Goal: Information Seeking & Learning: Learn about a topic

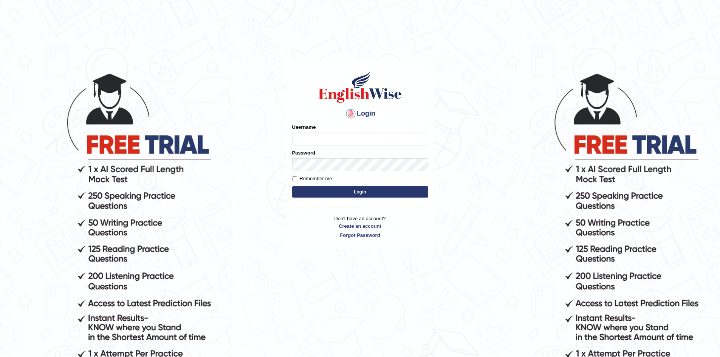
click at [353, 130] on div "Username" at bounding box center [360, 135] width 136 height 22
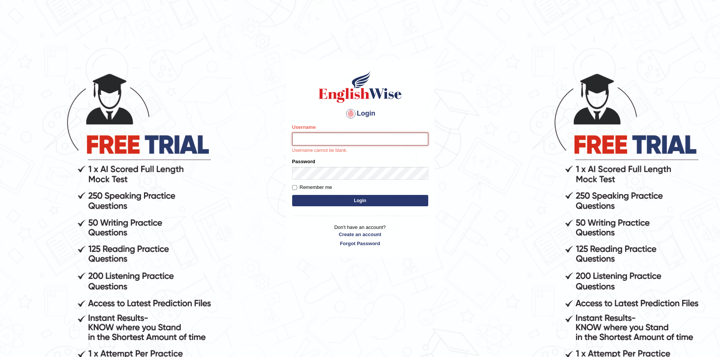
click at [352, 134] on input "Username" at bounding box center [360, 139] width 136 height 13
type input "mohdbilal"
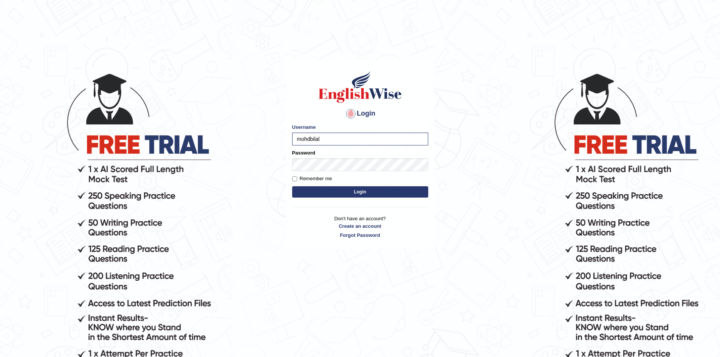
click at [324, 171] on form "Please fix the following errors: Username mohdbilal Password Remember me Login" at bounding box center [360, 162] width 136 height 76
click at [292, 186] on button "Login" at bounding box center [360, 191] width 136 height 11
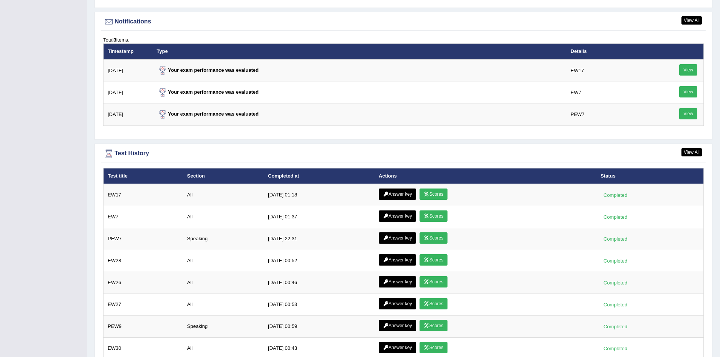
scroll to position [1001, 0]
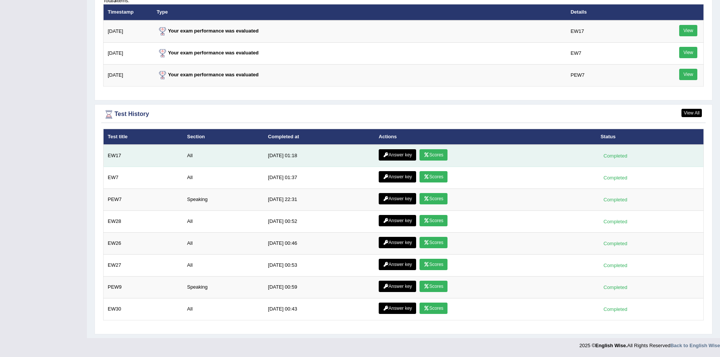
click at [425, 155] on icon at bounding box center [426, 155] width 6 height 5
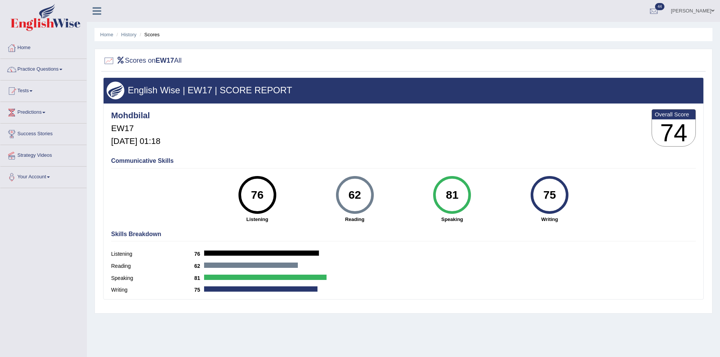
drag, startPoint x: 227, startPoint y: 197, endPoint x: 277, endPoint y: 203, distance: 50.2
click at [277, 201] on div "76 Listening" at bounding box center [257, 199] width 97 height 47
click at [375, 210] on div "62 Reading" at bounding box center [354, 199] width 97 height 47
drag, startPoint x: 357, startPoint y: 199, endPoint x: 440, endPoint y: 199, distance: 83.1
click at [384, 198] on div "62 Reading" at bounding box center [354, 199] width 97 height 47
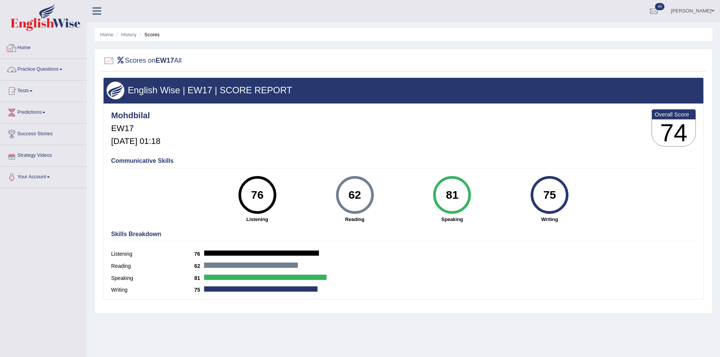
click at [41, 65] on link "Practice Questions" at bounding box center [43, 68] width 86 height 19
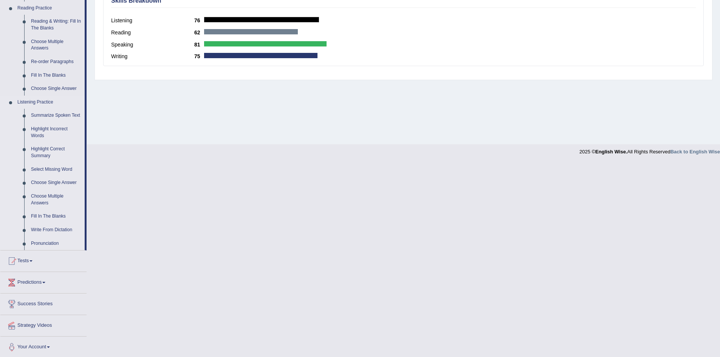
scroll to position [235, 0]
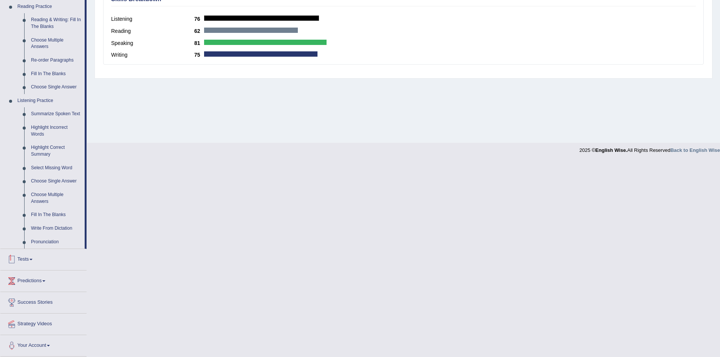
click at [22, 257] on link "Tests" at bounding box center [43, 258] width 86 height 19
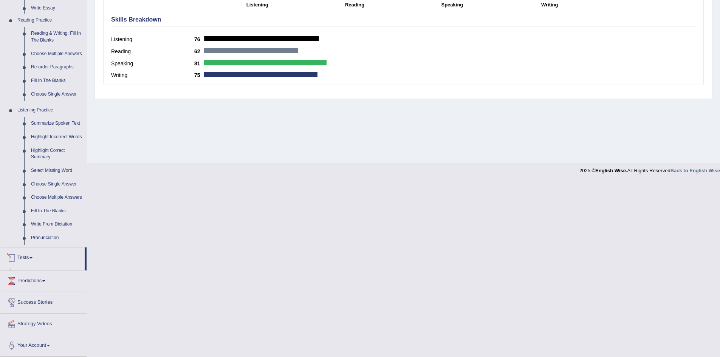
scroll to position [40, 0]
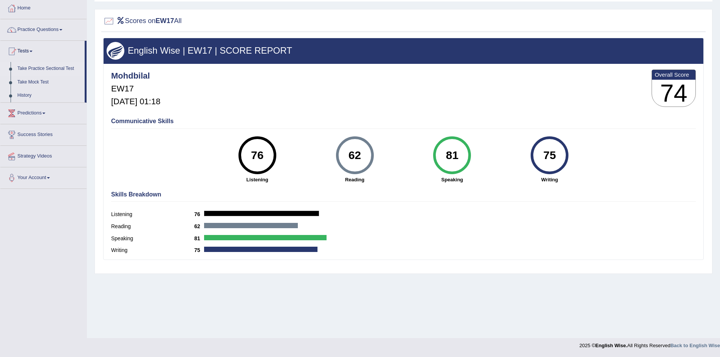
click at [45, 70] on link "Take Practice Sectional Test" at bounding box center [49, 69] width 71 height 14
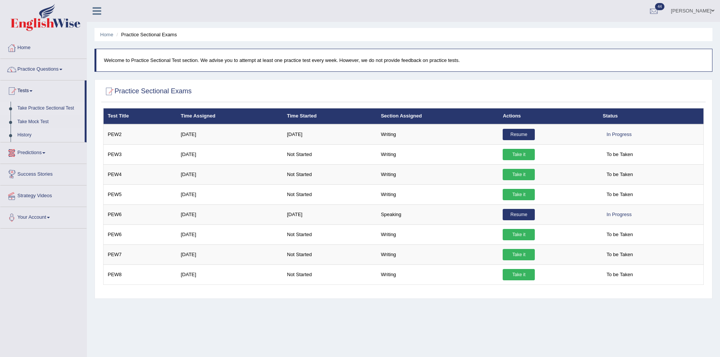
click at [22, 136] on link "History" at bounding box center [49, 135] width 71 height 14
click at [28, 134] on link "History" at bounding box center [49, 135] width 71 height 14
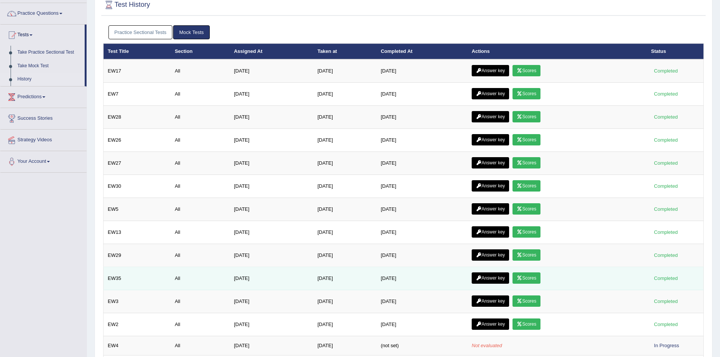
scroll to position [17, 0]
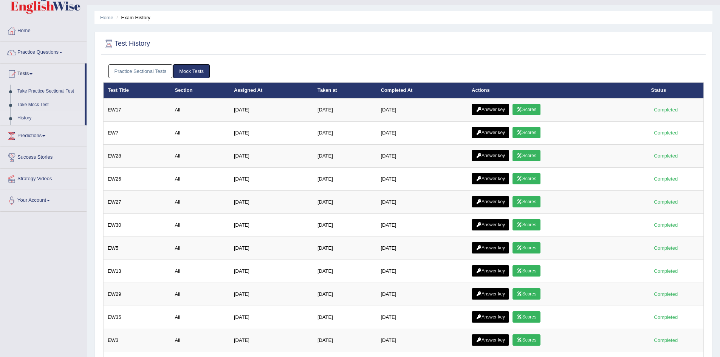
click at [148, 71] on link "Practice Sectional Tests" at bounding box center [140, 71] width 64 height 14
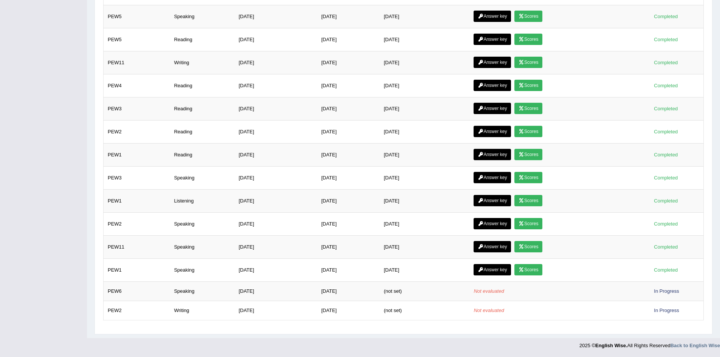
scroll to position [0, 0]
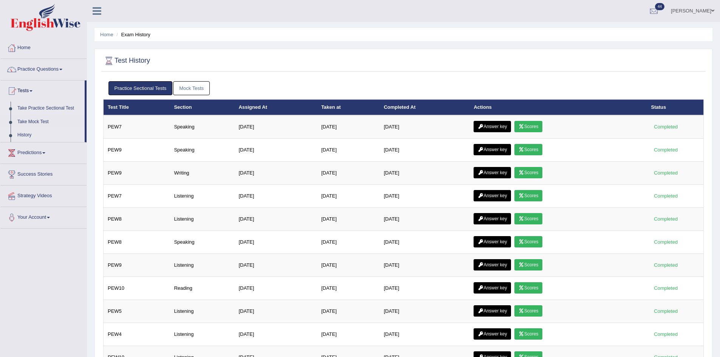
click at [55, 109] on link "Take Practice Sectional Test" at bounding box center [49, 109] width 71 height 14
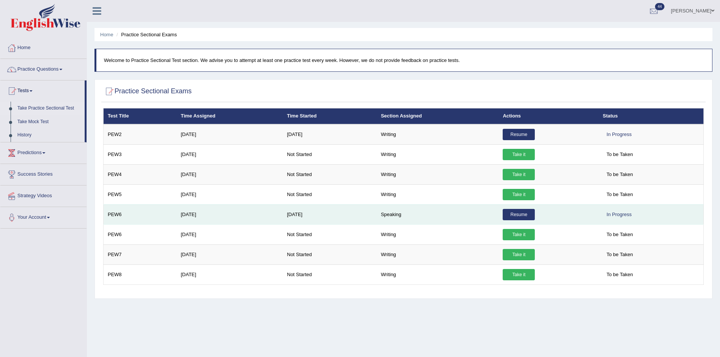
click at [519, 216] on link "Resume" at bounding box center [518, 214] width 32 height 11
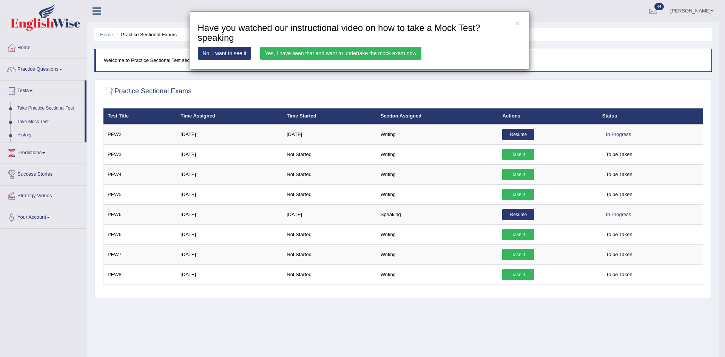
click at [393, 54] on link "Yes, I have seen that and want to undertake the mock exam now" at bounding box center [340, 53] width 161 height 13
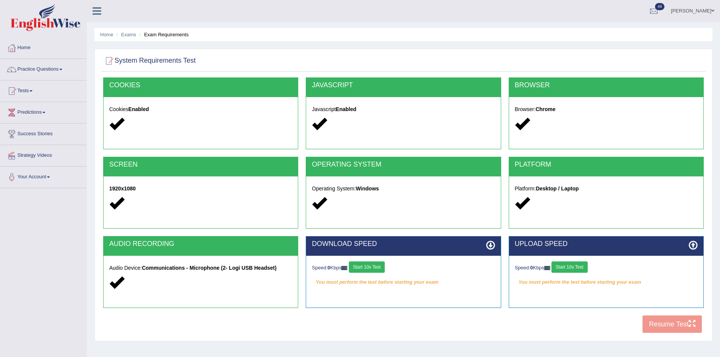
click at [374, 269] on button "Start 10s Test" at bounding box center [367, 266] width 36 height 11
drag, startPoint x: 578, startPoint y: 266, endPoint x: 341, endPoint y: 131, distance: 272.6
click at [578, 266] on button "Start 10s Test" at bounding box center [569, 266] width 36 height 11
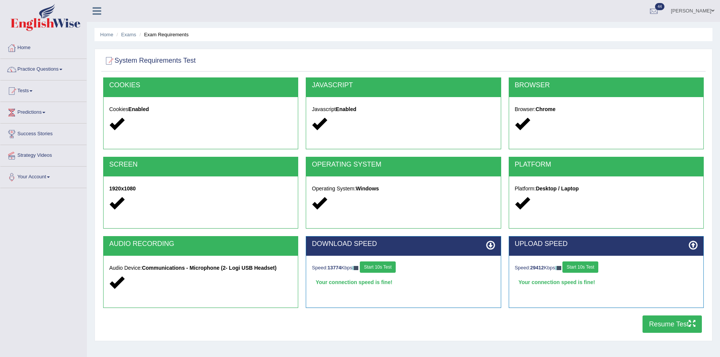
click at [683, 321] on button "Resume Test" at bounding box center [671, 323] width 59 height 17
click at [31, 88] on link "Tests" at bounding box center [43, 89] width 86 height 19
click at [40, 116] on link "Take Mock Test" at bounding box center [49, 122] width 71 height 14
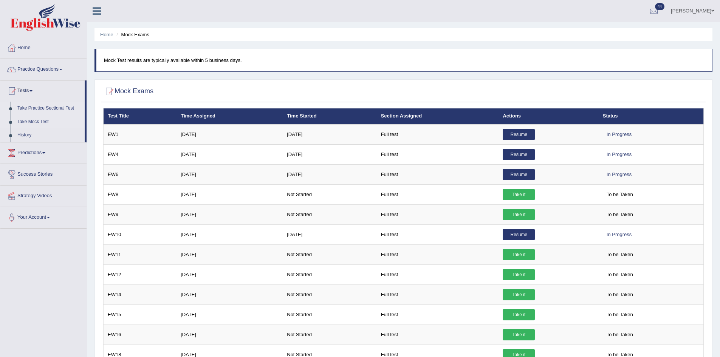
click at [56, 110] on link "Take Practice Sectional Test" at bounding box center [49, 109] width 71 height 14
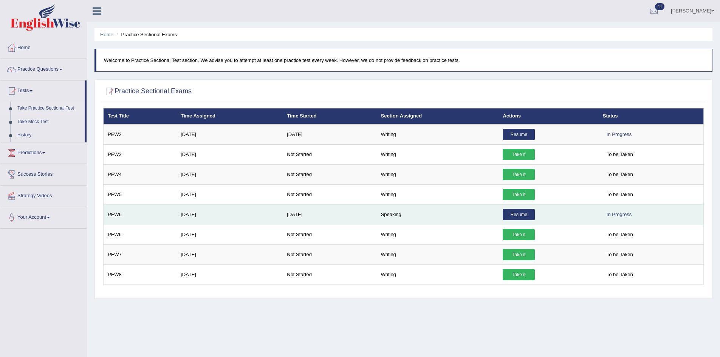
click at [518, 215] on link "Resume" at bounding box center [518, 214] width 32 height 11
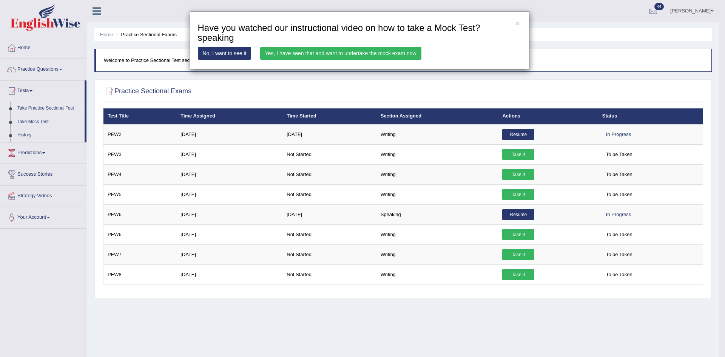
click at [309, 50] on link "Yes, I have seen that and want to undertake the mock exam now" at bounding box center [340, 53] width 161 height 13
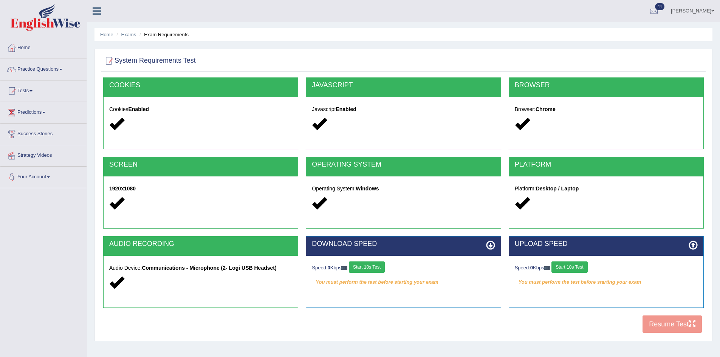
click at [372, 268] on button "Start 10s Test" at bounding box center [367, 266] width 36 height 11
click at [573, 266] on button "Start 10s Test" at bounding box center [569, 266] width 36 height 11
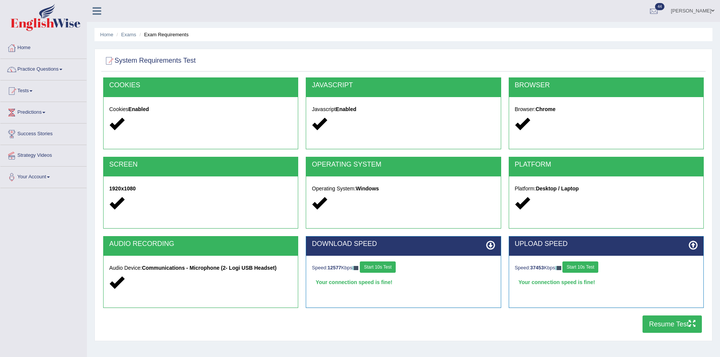
click at [674, 319] on button "Resume Test" at bounding box center [671, 323] width 59 height 17
click at [25, 46] on link "Home" at bounding box center [43, 46] width 86 height 19
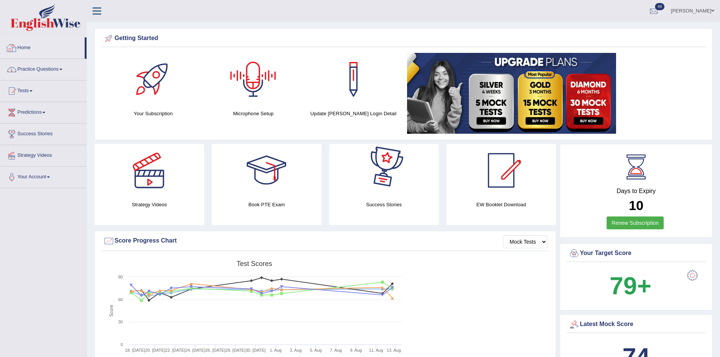
click at [48, 67] on link "Practice Questions" at bounding box center [43, 68] width 86 height 19
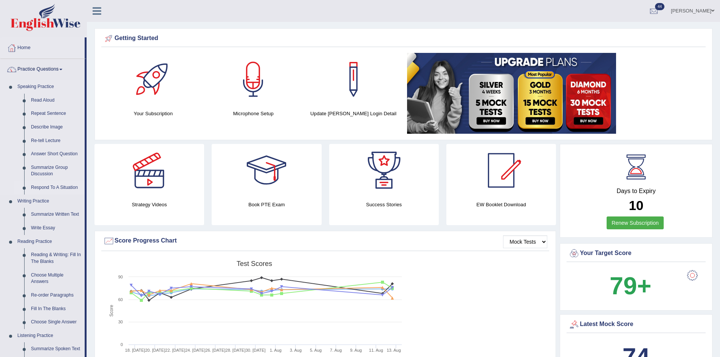
click at [45, 186] on link "Respond To A Situation" at bounding box center [56, 188] width 57 height 14
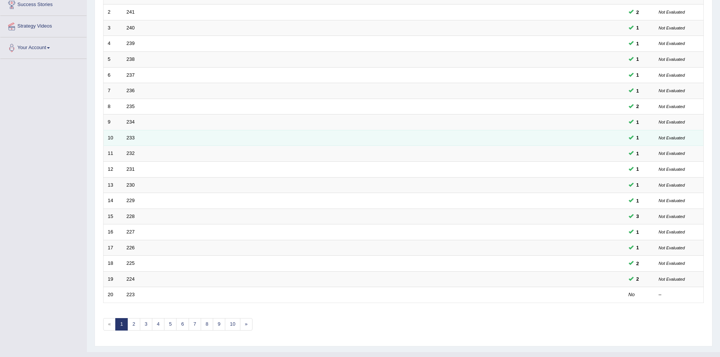
scroll to position [143, 0]
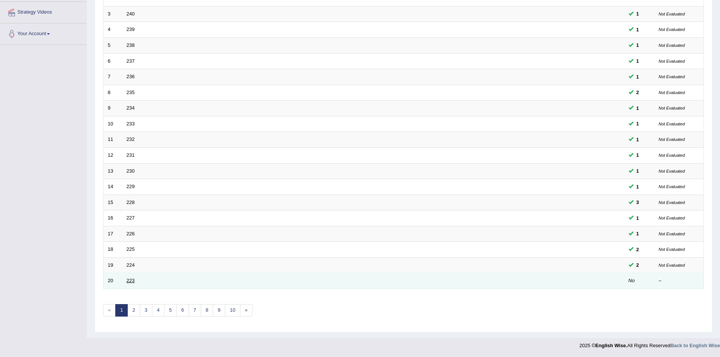
click at [131, 280] on link "223" at bounding box center [131, 281] width 8 height 6
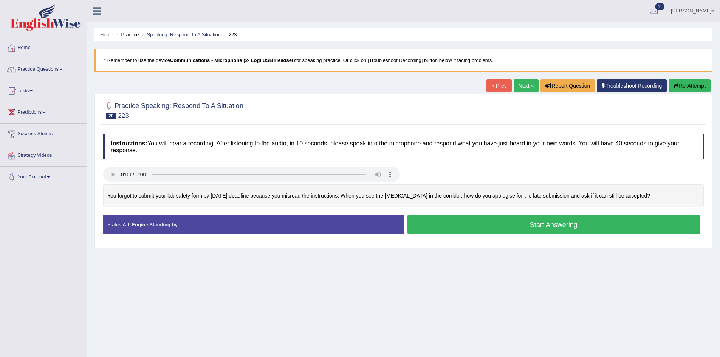
click at [479, 233] on button "Start Answering" at bounding box center [553, 224] width 293 height 19
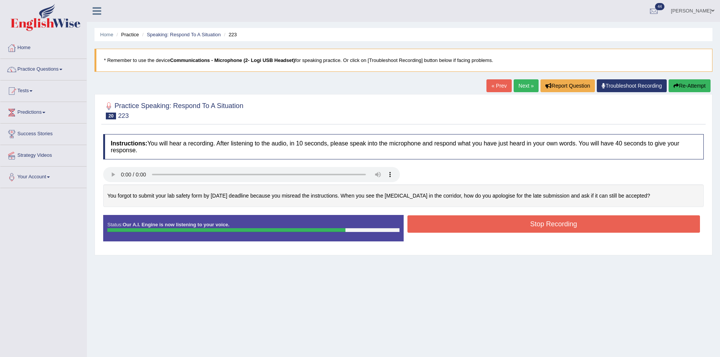
click at [577, 232] on button "Stop Recording" at bounding box center [553, 223] width 293 height 17
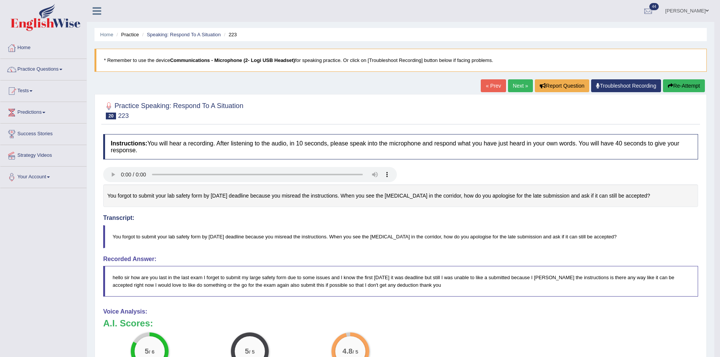
click at [512, 84] on link "Next »" at bounding box center [520, 85] width 25 height 13
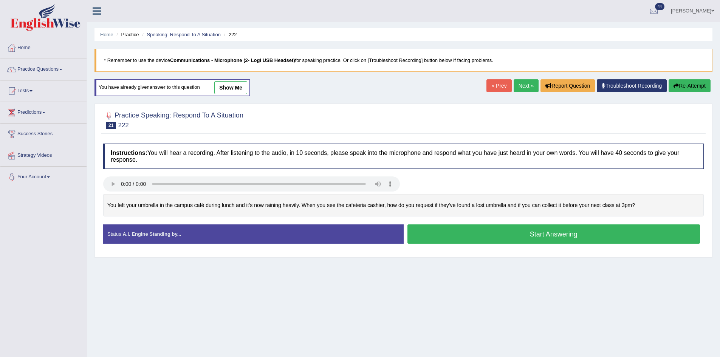
click at [577, 236] on button "Start Answering" at bounding box center [553, 233] width 293 height 19
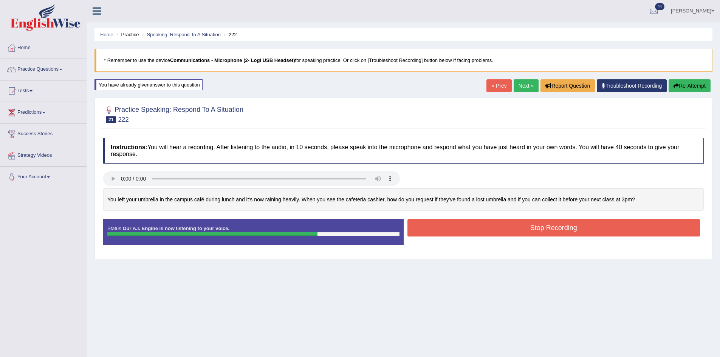
click at [509, 228] on button "Stop Recording" at bounding box center [553, 227] width 293 height 17
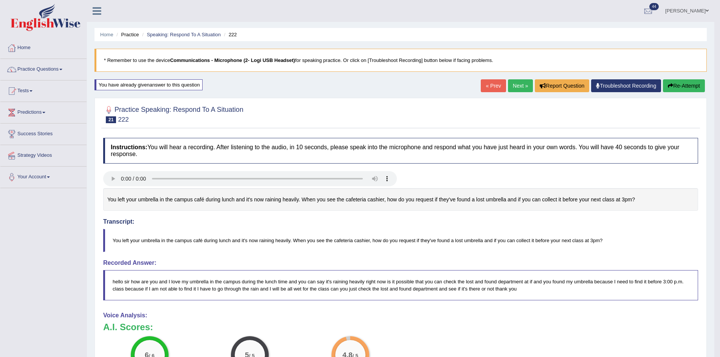
click at [508, 88] on link "Next »" at bounding box center [520, 85] width 25 height 13
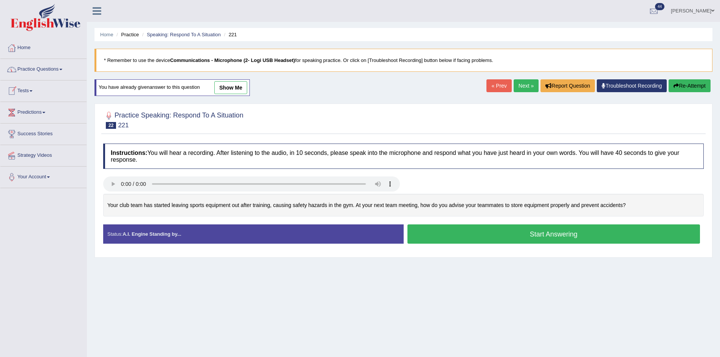
click at [42, 73] on link "Practice Questions" at bounding box center [43, 68] width 86 height 19
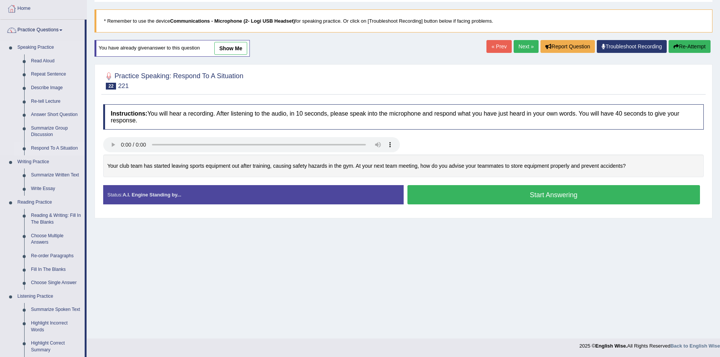
scroll to position [38, 0]
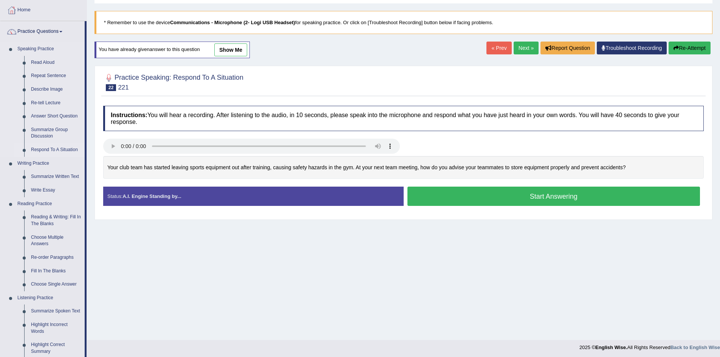
click at [61, 148] on link "Respond To A Situation" at bounding box center [56, 150] width 57 height 14
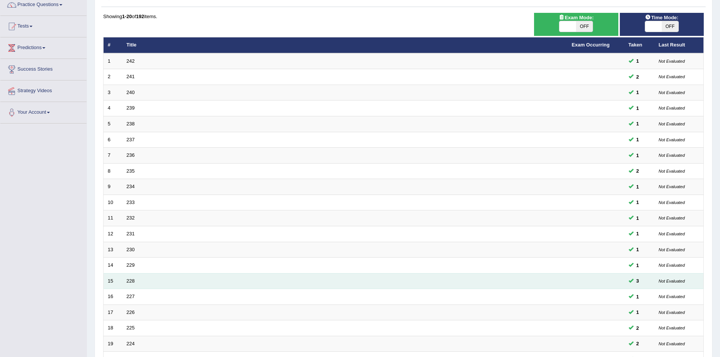
scroll to position [143, 0]
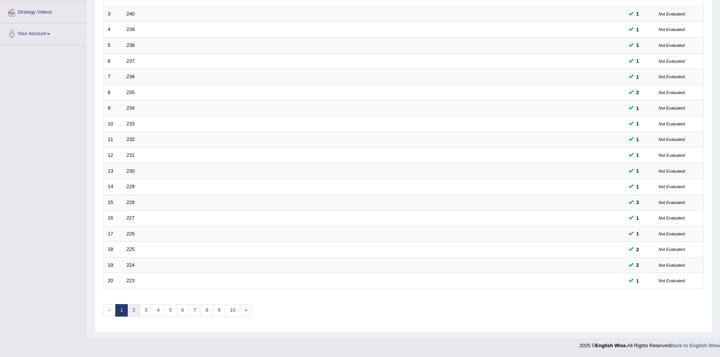
click at [133, 310] on link "2" at bounding box center [133, 310] width 12 height 12
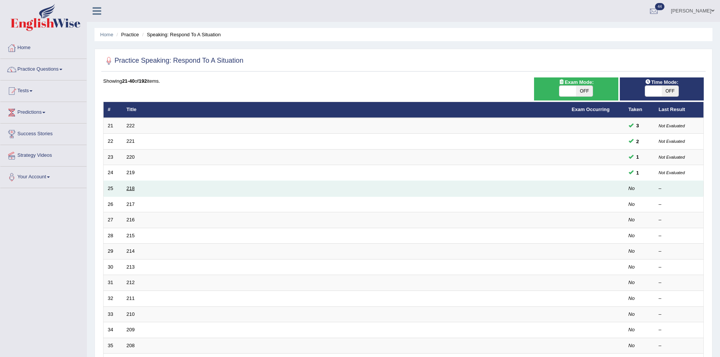
click at [133, 188] on link "218" at bounding box center [131, 188] width 8 height 6
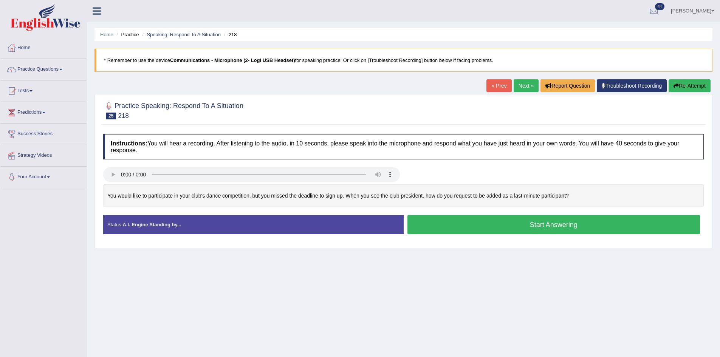
click at [480, 226] on button "Start Answering" at bounding box center [553, 224] width 293 height 19
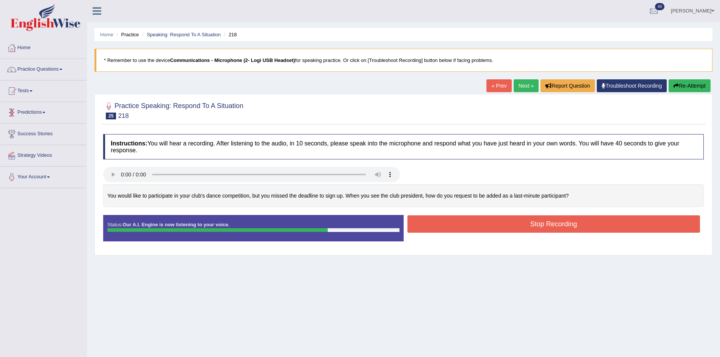
click at [466, 219] on button "Stop Recording" at bounding box center [553, 223] width 293 height 17
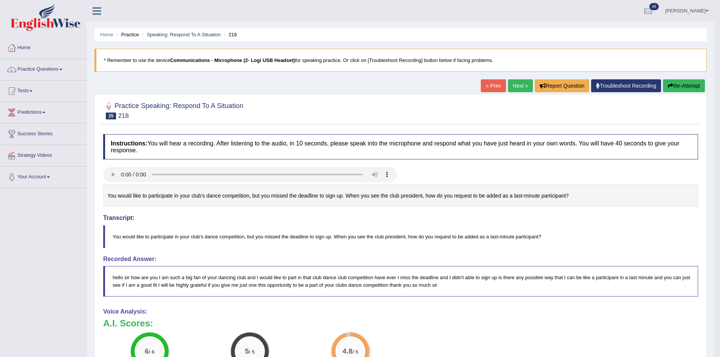
click at [513, 82] on link "Next »" at bounding box center [520, 85] width 25 height 13
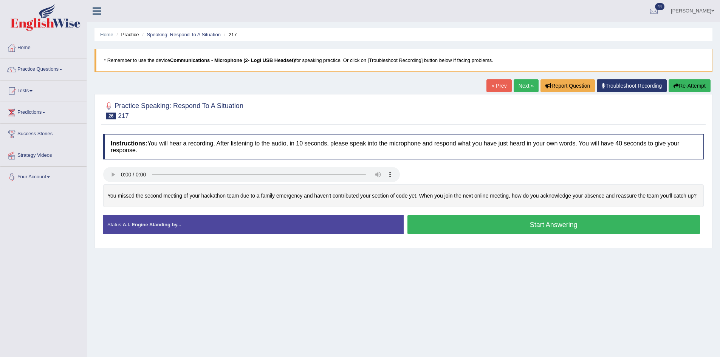
click at [499, 225] on button "Start Answering" at bounding box center [553, 224] width 293 height 19
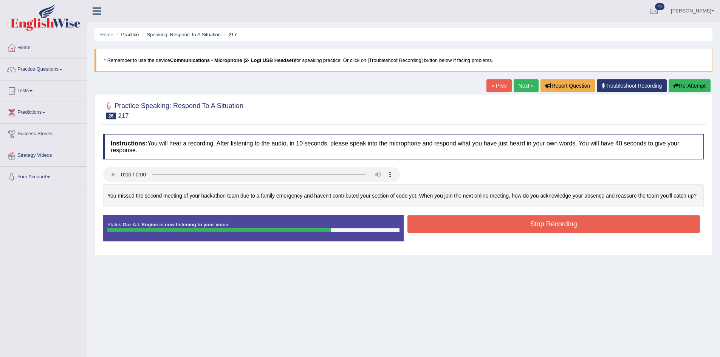
click at [567, 218] on button "Stop Recording" at bounding box center [553, 223] width 293 height 17
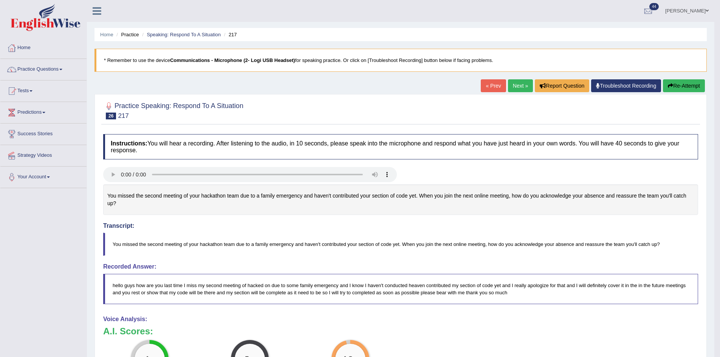
click at [522, 83] on link "Next »" at bounding box center [520, 85] width 25 height 13
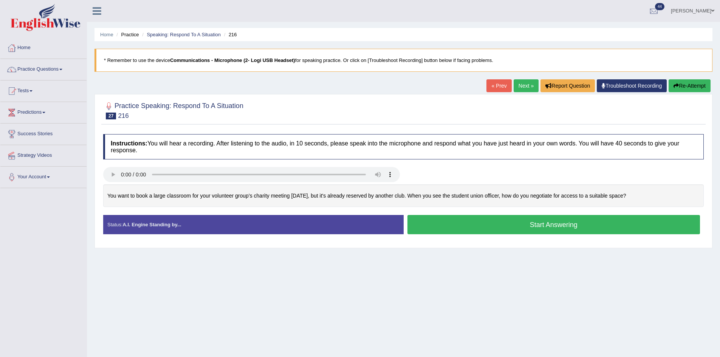
click at [476, 227] on button "Start Answering" at bounding box center [553, 224] width 293 height 19
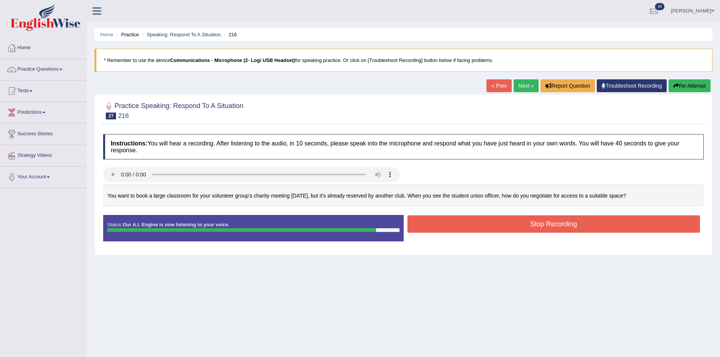
click at [472, 222] on button "Stop Recording" at bounding box center [553, 223] width 293 height 17
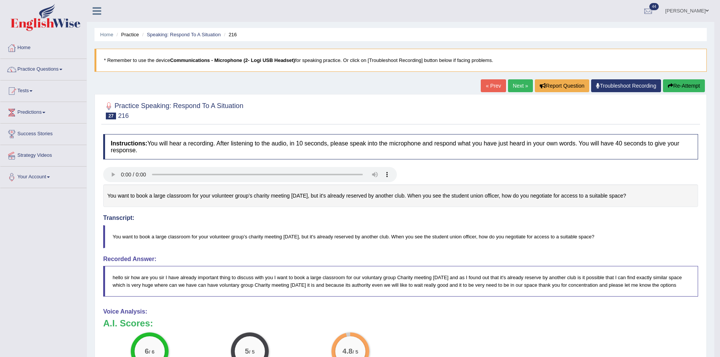
scroll to position [76, 0]
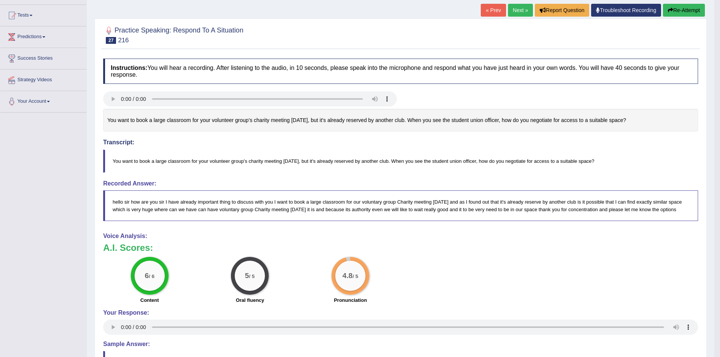
click at [519, 8] on link "Next »" at bounding box center [520, 10] width 25 height 13
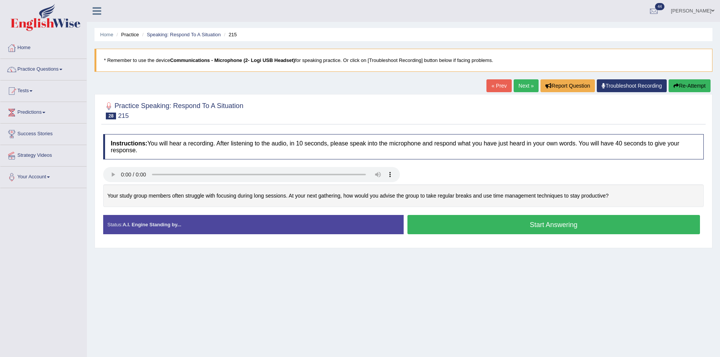
click at [591, 224] on button "Start Answering" at bounding box center [553, 224] width 293 height 19
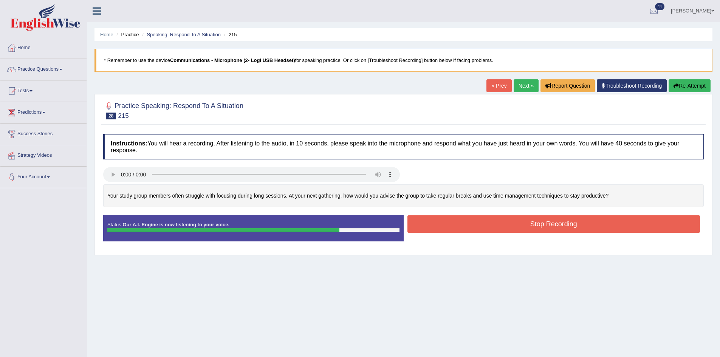
click at [639, 219] on button "Stop Recording" at bounding box center [553, 223] width 293 height 17
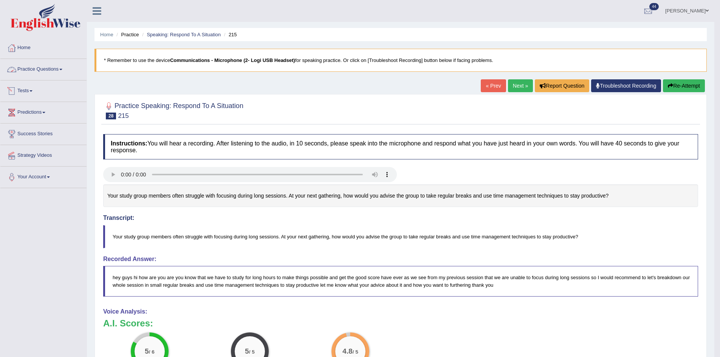
click at [60, 69] on link "Practice Questions" at bounding box center [43, 68] width 86 height 19
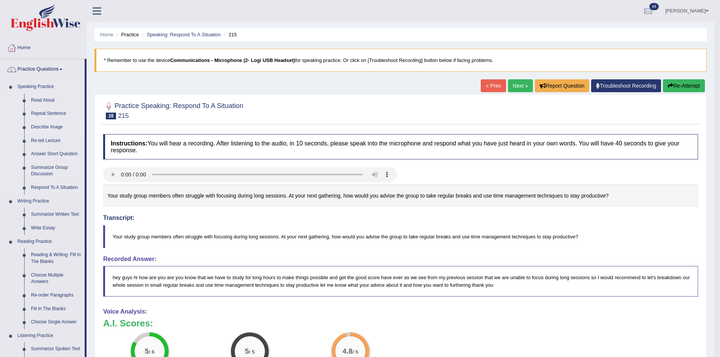
click at [55, 128] on link "Describe Image" at bounding box center [56, 128] width 57 height 14
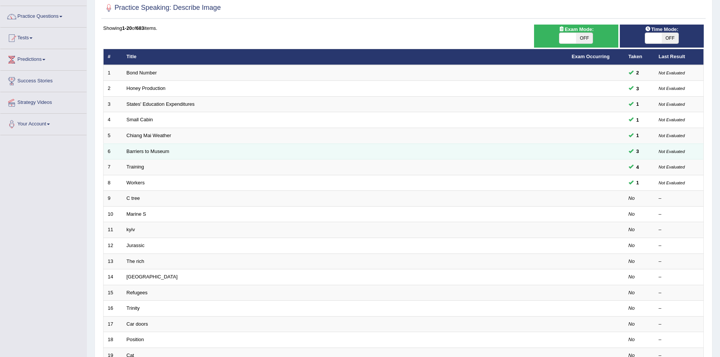
scroll to position [76, 0]
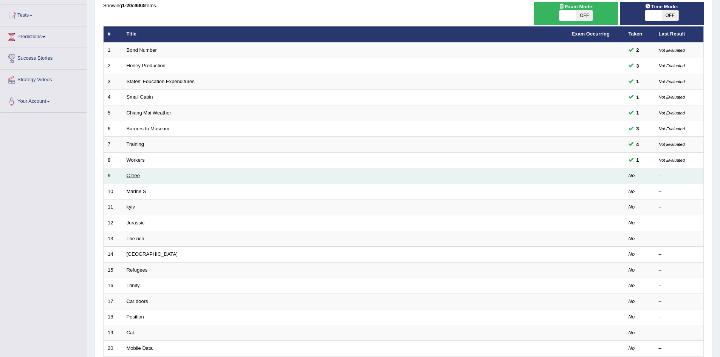
click at [133, 175] on link "C tree" at bounding box center [133, 176] width 13 height 6
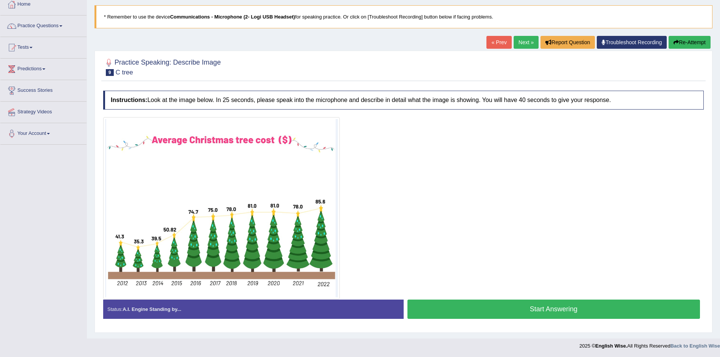
scroll to position [44, 0]
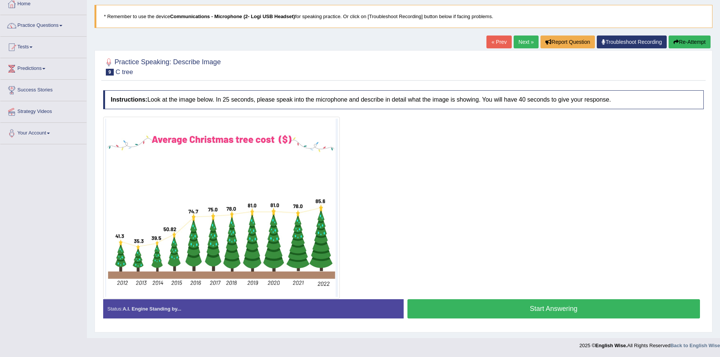
click at [531, 311] on button "Start Answering" at bounding box center [553, 308] width 293 height 19
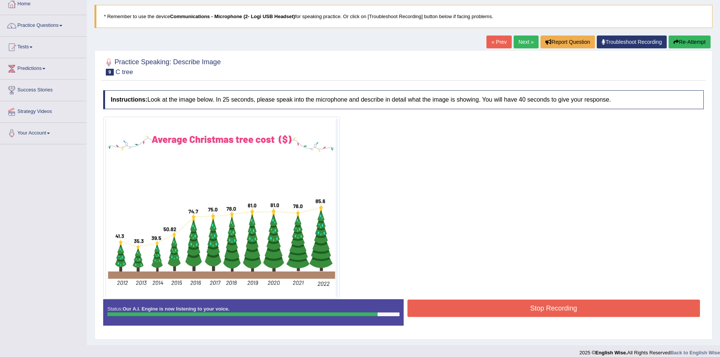
click at [504, 309] on button "Stop Recording" at bounding box center [553, 308] width 293 height 17
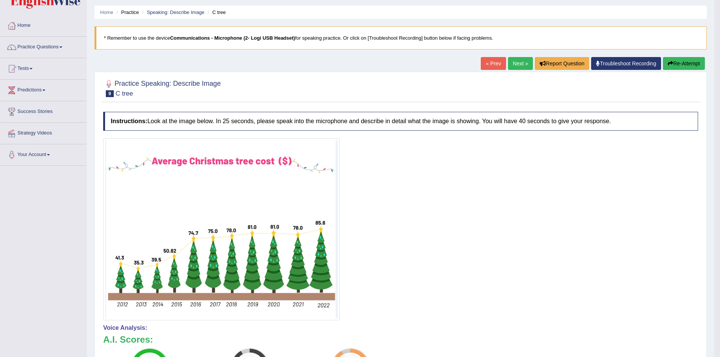
scroll to position [6, 0]
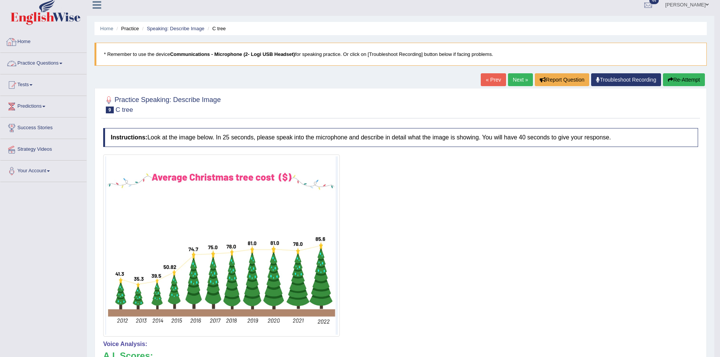
click at [48, 63] on link "Practice Questions" at bounding box center [43, 62] width 86 height 19
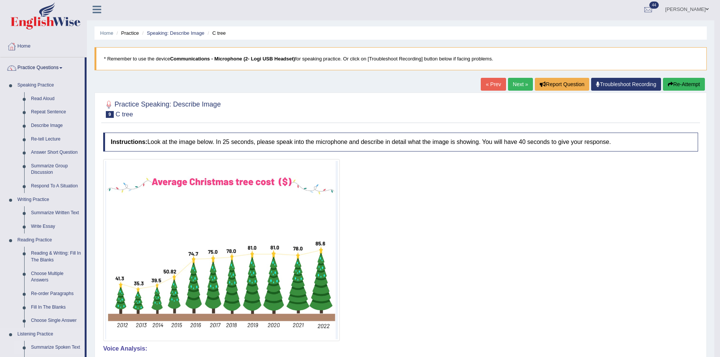
scroll to position [0, 0]
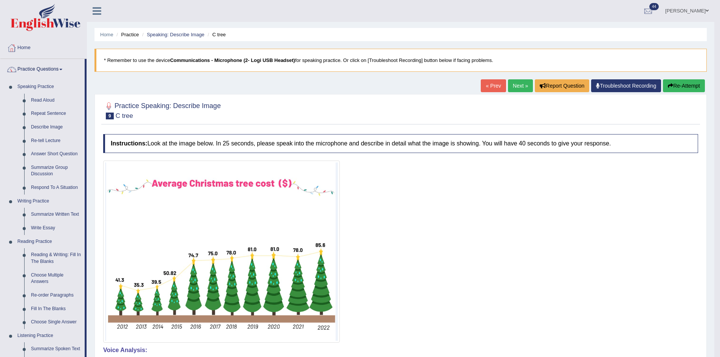
click at [524, 83] on link "Next »" at bounding box center [520, 85] width 25 height 13
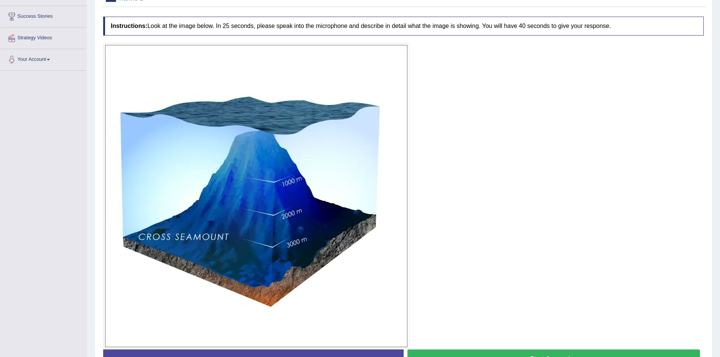
scroll to position [130, 0]
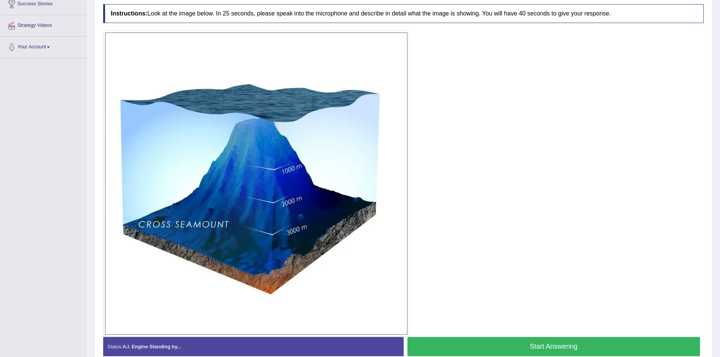
click at [525, 347] on button "Start Answering" at bounding box center [553, 346] width 293 height 19
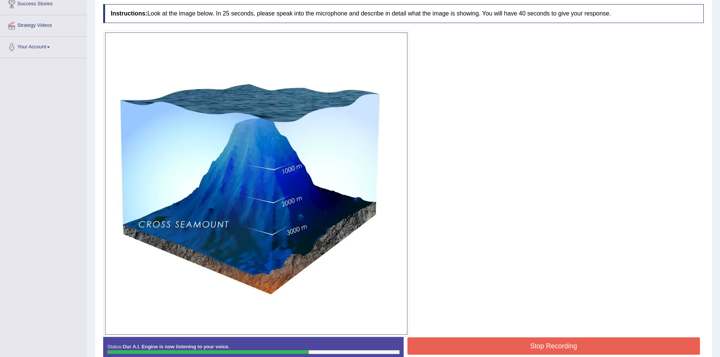
click at [597, 348] on button "Stop Recording" at bounding box center [553, 345] width 293 height 17
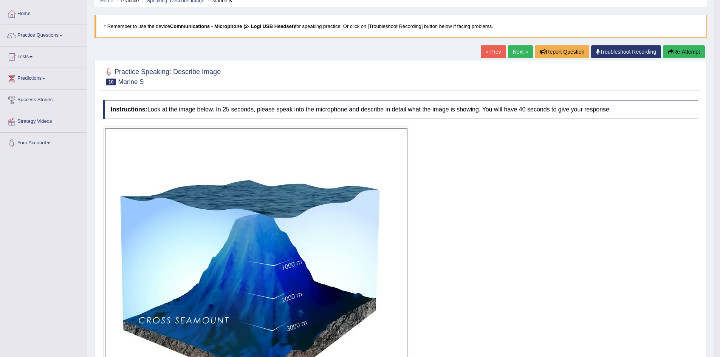
scroll to position [17, 0]
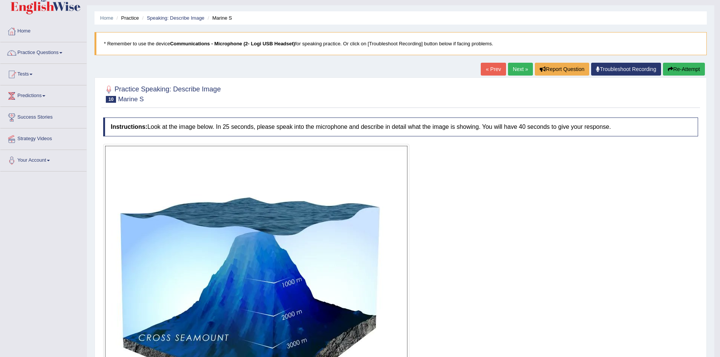
click at [519, 66] on link "Next »" at bounding box center [520, 69] width 25 height 13
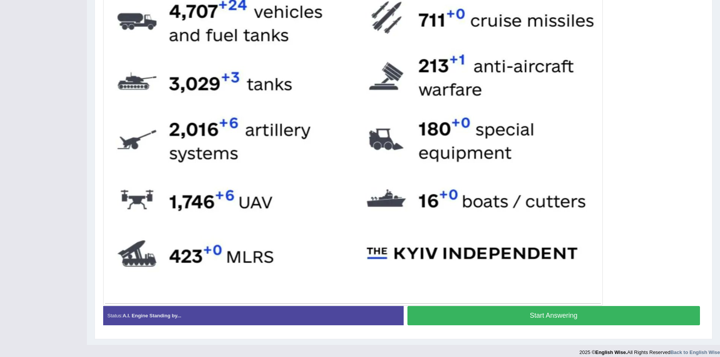
scroll to position [363, 0]
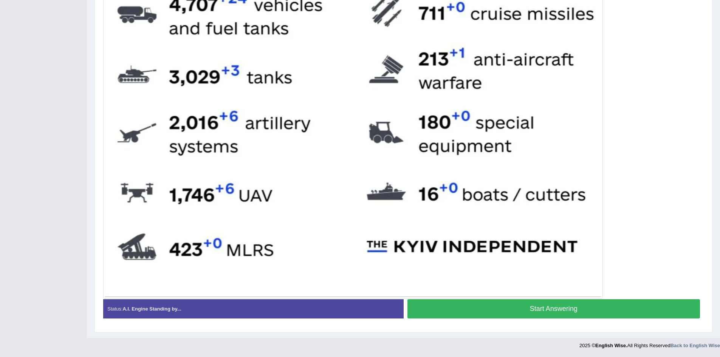
click at [593, 307] on button "Start Answering" at bounding box center [553, 308] width 293 height 19
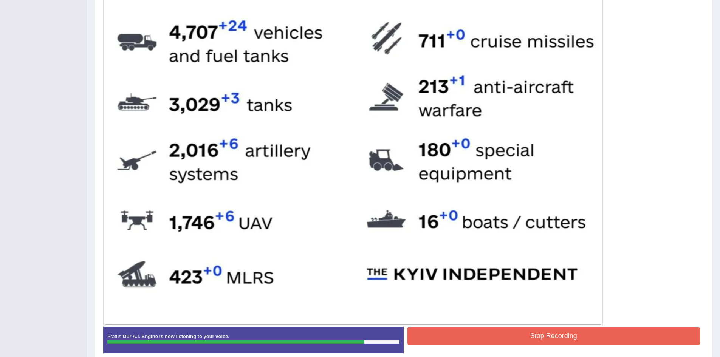
scroll to position [340, 0]
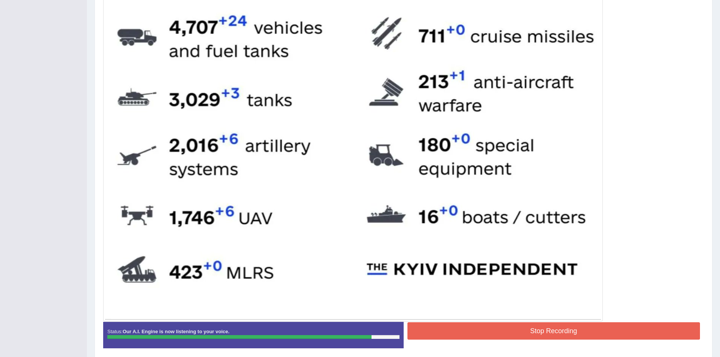
click at [527, 329] on button "Stop Recording" at bounding box center [553, 330] width 293 height 17
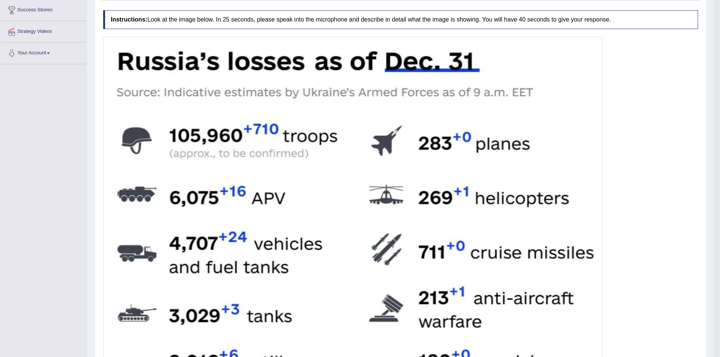
scroll to position [0, 0]
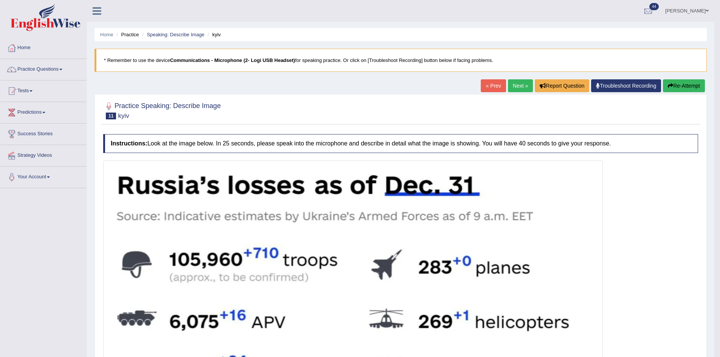
click at [518, 84] on link "Next »" at bounding box center [520, 85] width 25 height 13
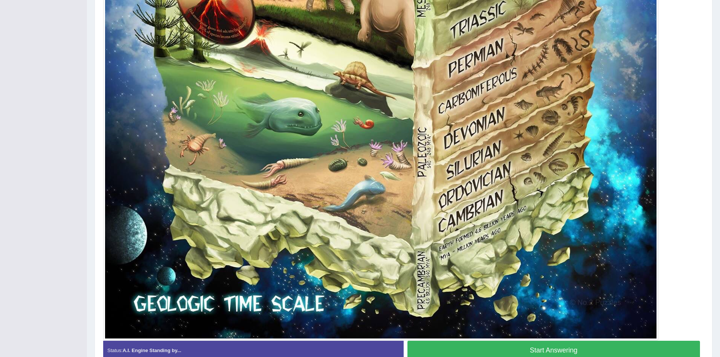
scroll to position [639, 0]
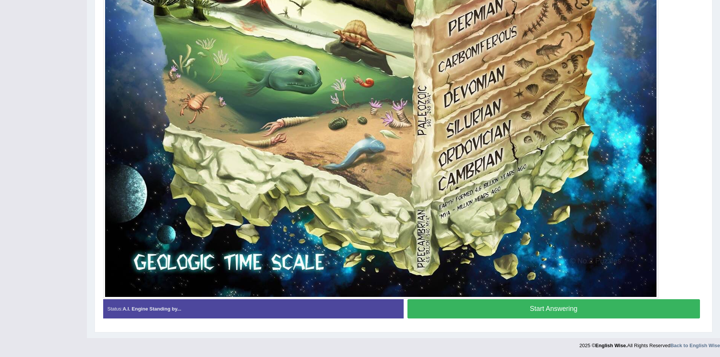
click at [491, 305] on button "Start Answering" at bounding box center [553, 308] width 293 height 19
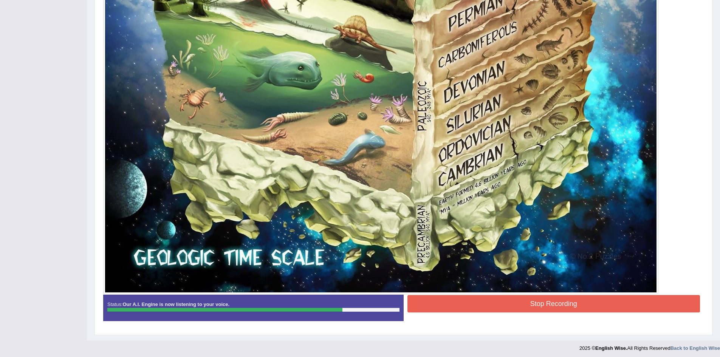
scroll to position [646, 0]
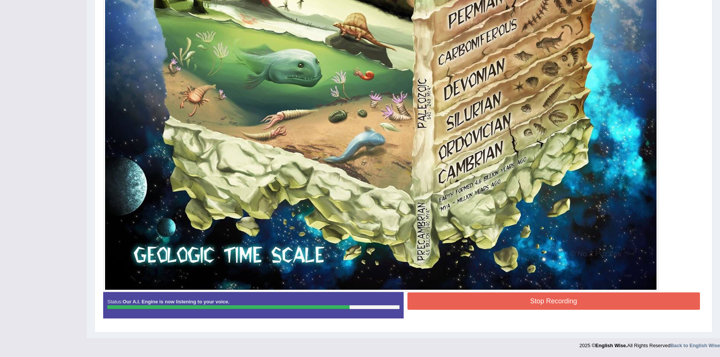
click at [512, 298] on button "Stop Recording" at bounding box center [553, 300] width 293 height 17
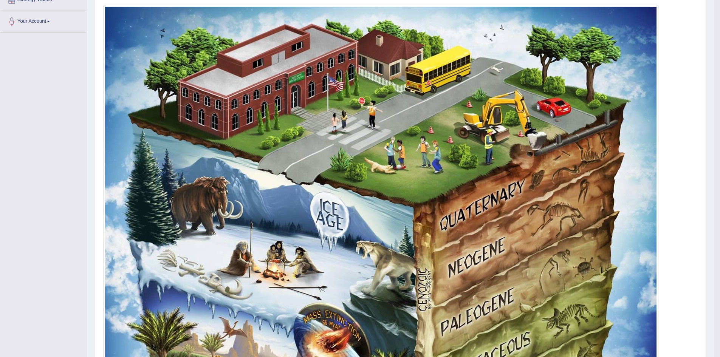
scroll to position [0, 0]
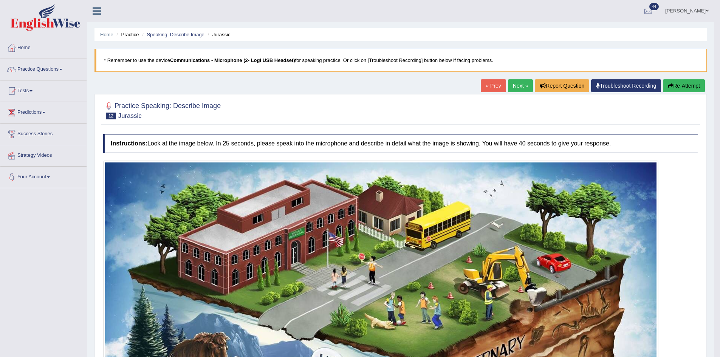
click at [519, 87] on link "Next »" at bounding box center [520, 85] width 25 height 13
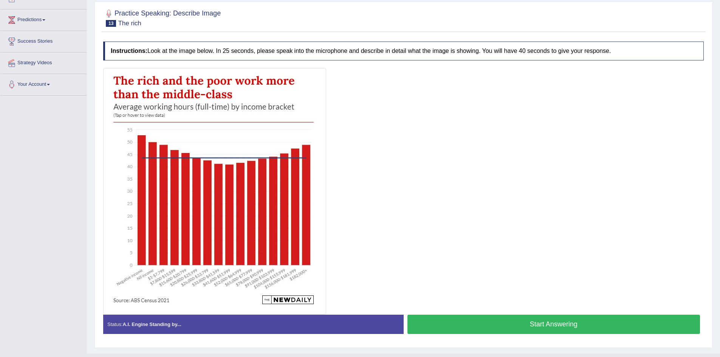
scroll to position [108, 0]
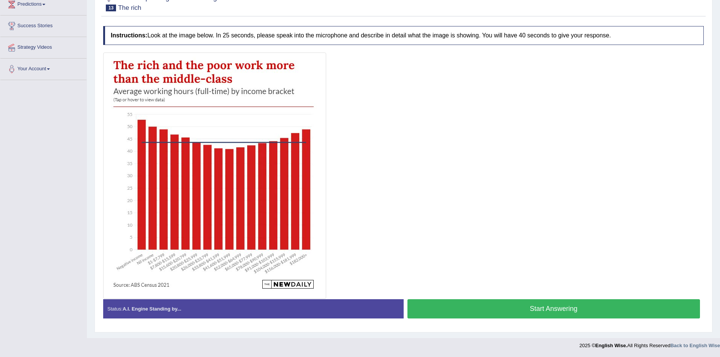
click at [472, 314] on button "Start Answering" at bounding box center [553, 308] width 293 height 19
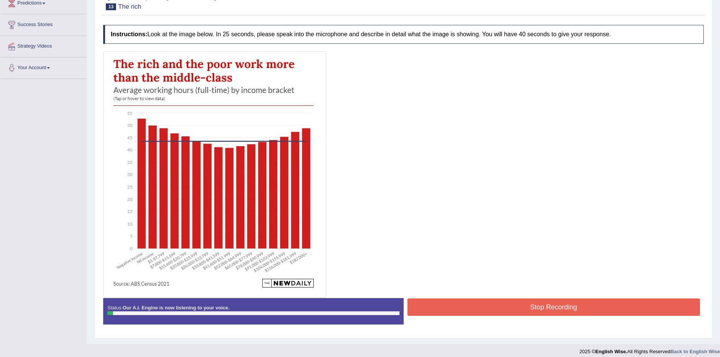
scroll to position [113, 0]
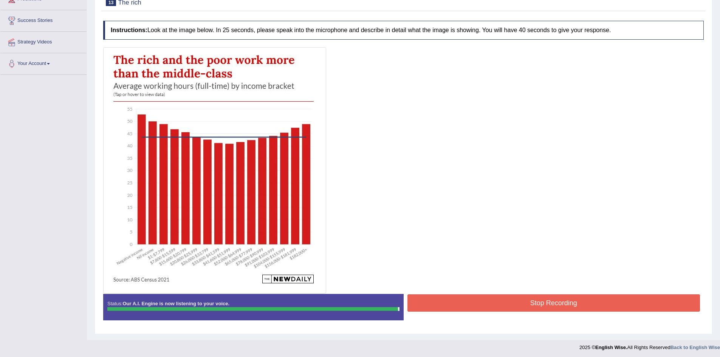
click at [458, 306] on button "Stop Recording" at bounding box center [553, 302] width 293 height 17
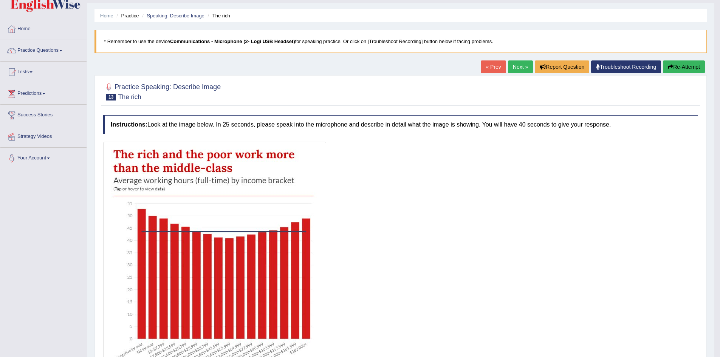
scroll to position [0, 0]
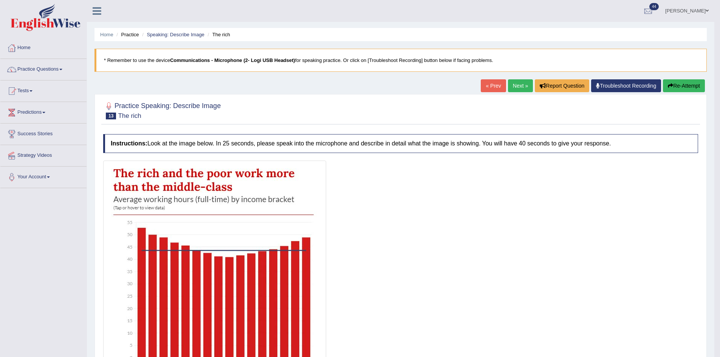
click at [512, 87] on link "Next »" at bounding box center [520, 85] width 25 height 13
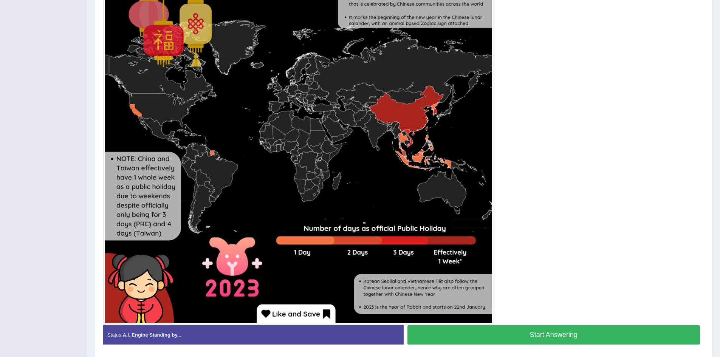
scroll to position [227, 0]
click at [576, 333] on button "Start Answering" at bounding box center [553, 334] width 293 height 19
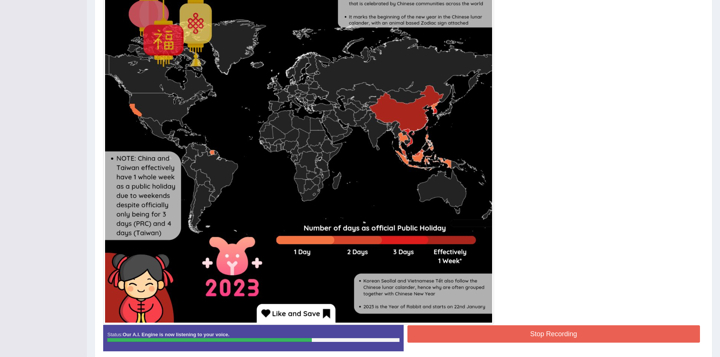
click at [499, 328] on button "Stop Recording" at bounding box center [553, 333] width 293 height 17
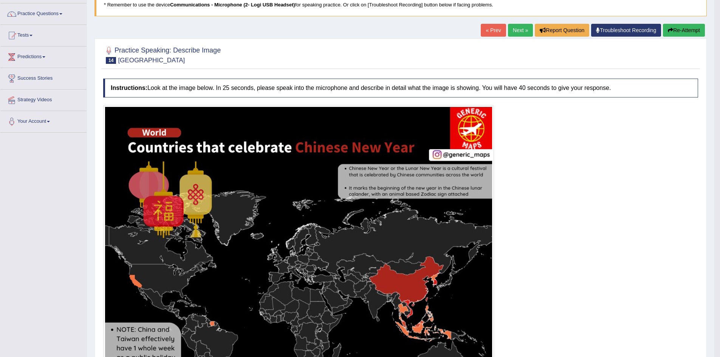
scroll to position [0, 0]
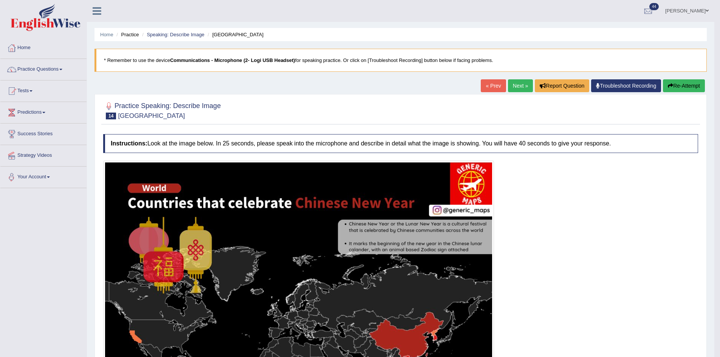
click at [516, 80] on link "Next »" at bounding box center [520, 85] width 25 height 13
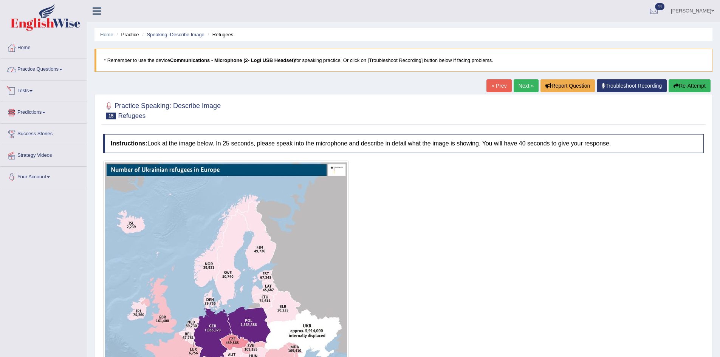
click at [54, 70] on link "Practice Questions" at bounding box center [43, 68] width 86 height 19
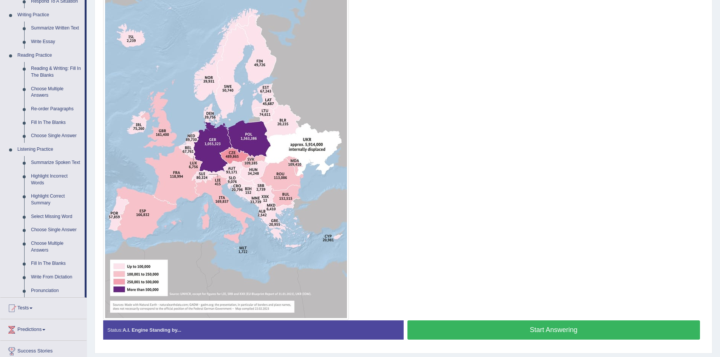
scroll to position [197, 0]
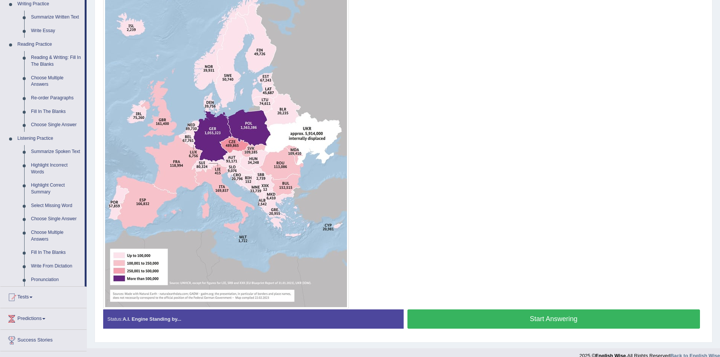
click at [525, 313] on button "Start Answering" at bounding box center [553, 318] width 293 height 19
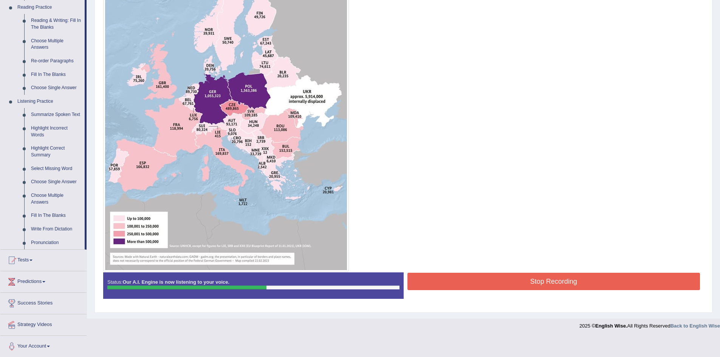
scroll to position [235, 0]
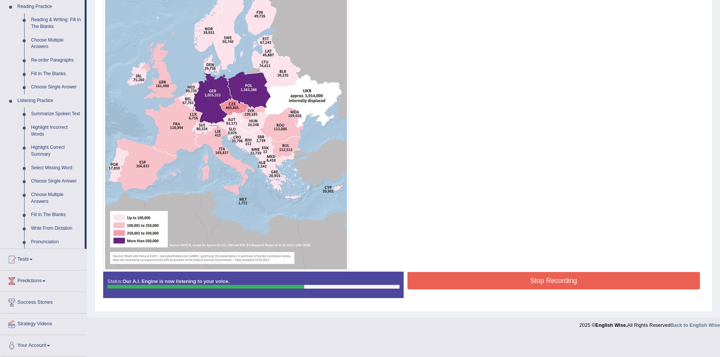
click at [516, 284] on button "Stop Recording" at bounding box center [553, 280] width 293 height 17
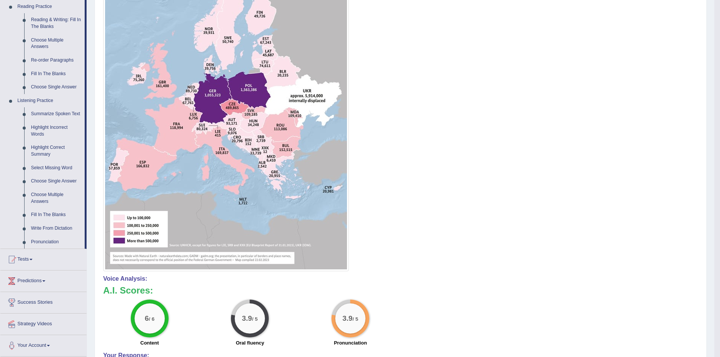
drag, startPoint x: 226, startPoint y: 315, endPoint x: 374, endPoint y: 330, distance: 148.5
click at [357, 333] on div "6 / 6 Content 3.9 / 5 Oral fluency 3.9 / 5 Pronunciation" at bounding box center [400, 324] width 602 height 49
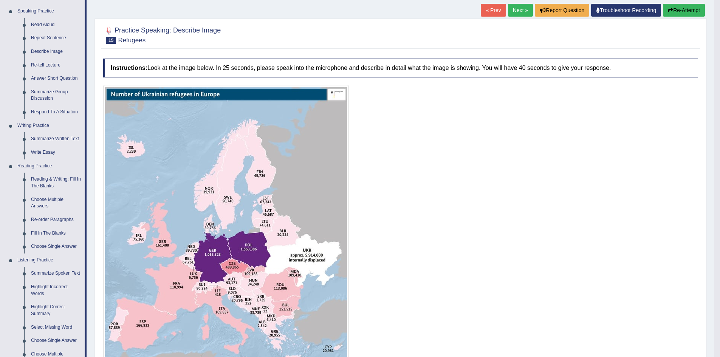
scroll to position [0, 0]
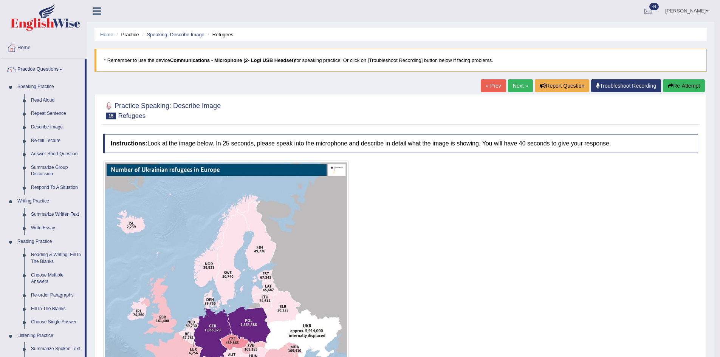
click at [521, 88] on link "Next »" at bounding box center [520, 85] width 25 height 13
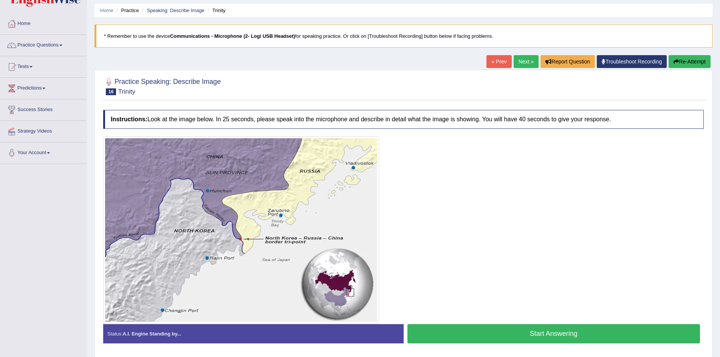
scroll to position [38, 0]
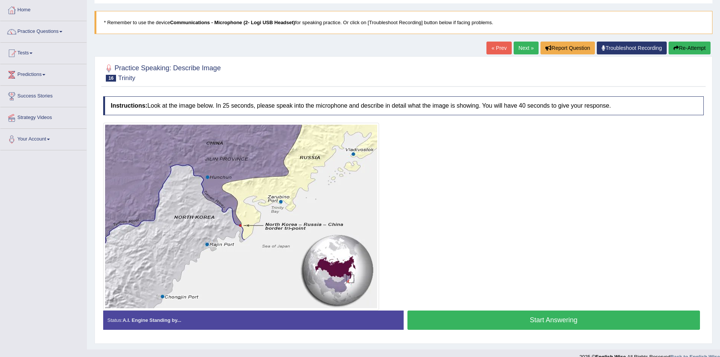
click at [588, 320] on button "Start Answering" at bounding box center [553, 320] width 293 height 19
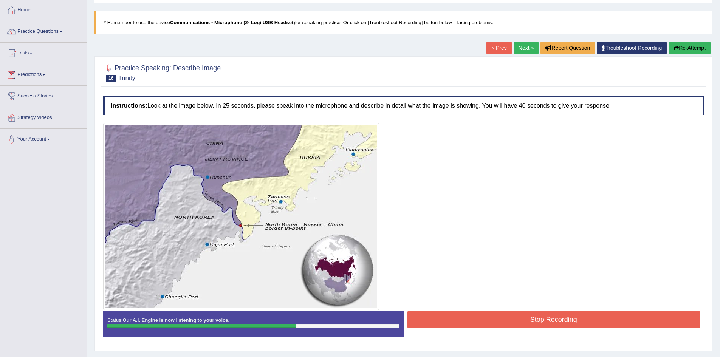
click at [625, 315] on button "Stop Recording" at bounding box center [553, 319] width 293 height 17
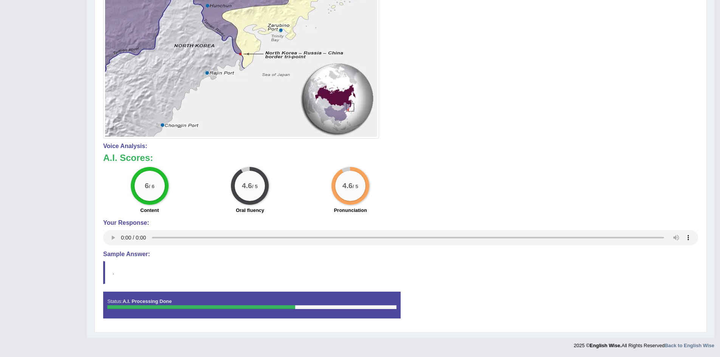
scroll to position [0, 0]
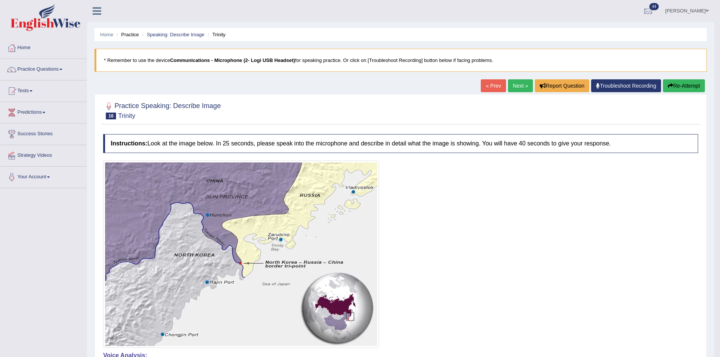
click at [56, 68] on link "Practice Questions" at bounding box center [43, 68] width 86 height 19
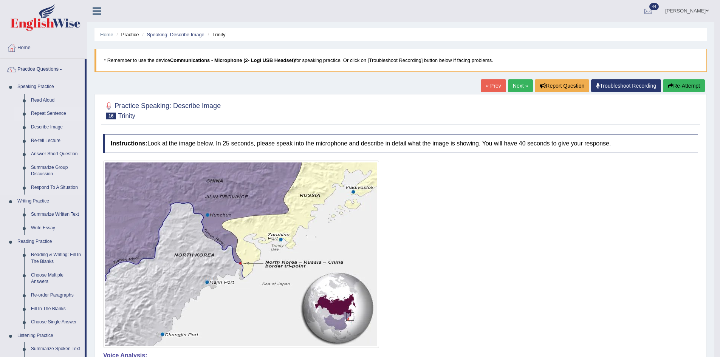
click at [50, 111] on link "Repeat Sentence" at bounding box center [56, 114] width 57 height 14
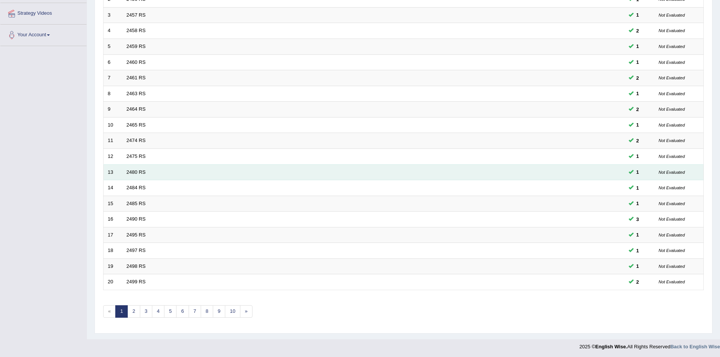
scroll to position [143, 0]
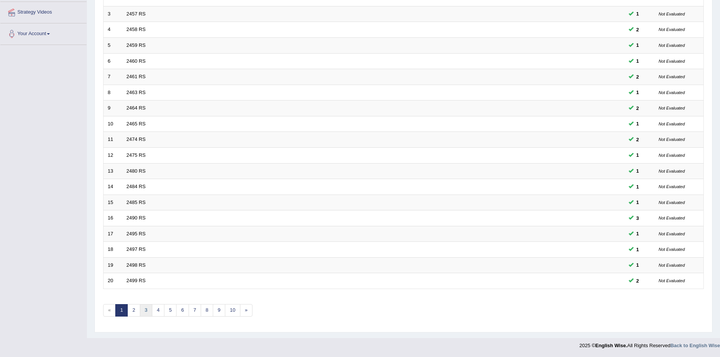
click at [143, 305] on link "3" at bounding box center [146, 310] width 12 height 12
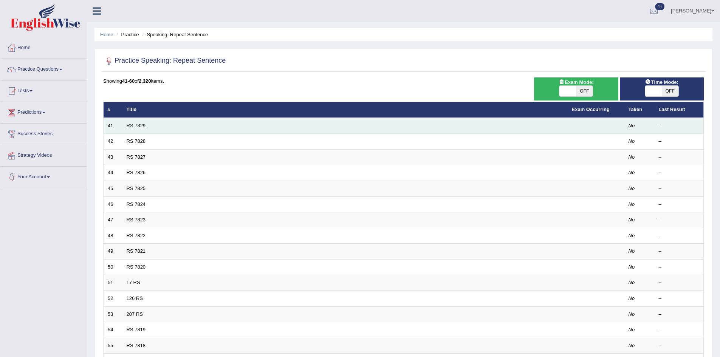
click at [138, 126] on link "RS 7829" at bounding box center [136, 126] width 19 height 6
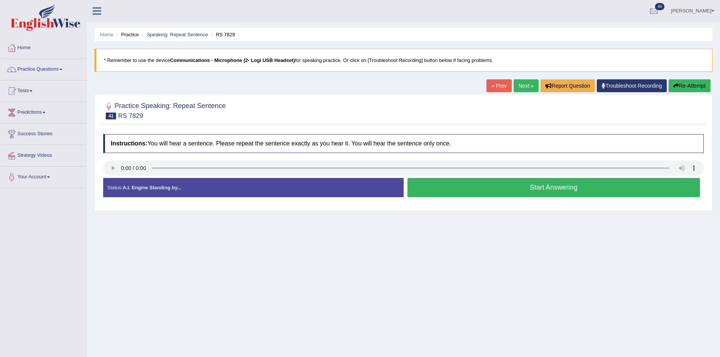
click at [442, 189] on button "Start Answering" at bounding box center [553, 187] width 293 height 19
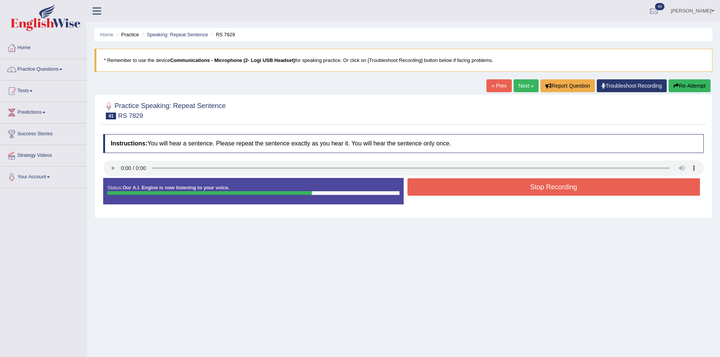
click at [449, 189] on button "Stop Recording" at bounding box center [553, 186] width 293 height 17
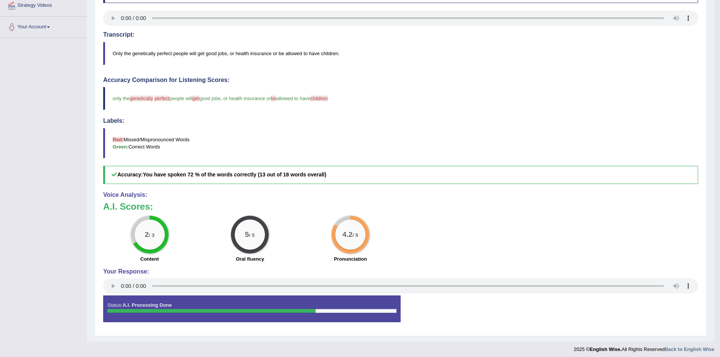
scroll to position [154, 0]
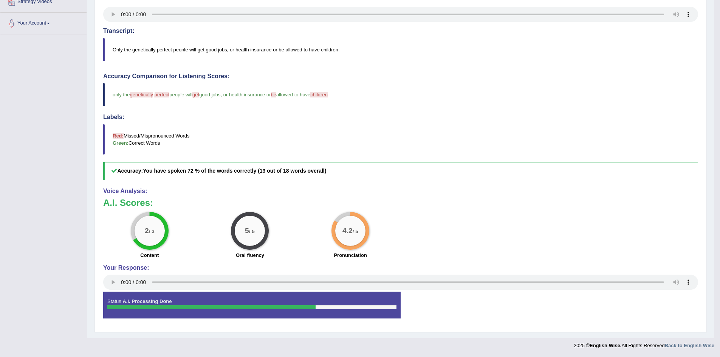
drag, startPoint x: 280, startPoint y: 93, endPoint x: 275, endPoint y: 96, distance: 5.9
click at [275, 96] on blockquote "only the genetically genetic perfect good people will get have good jobs , or h…" at bounding box center [400, 94] width 595 height 23
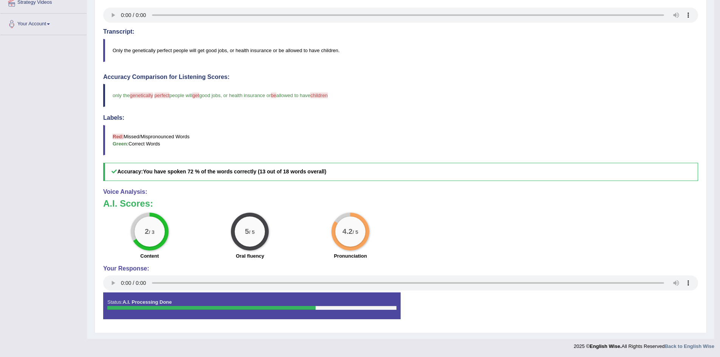
drag, startPoint x: 235, startPoint y: 182, endPoint x: 253, endPoint y: 187, distance: 19.2
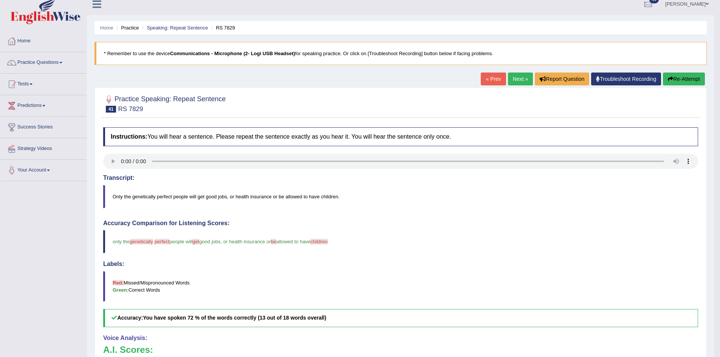
scroll to position [0, 0]
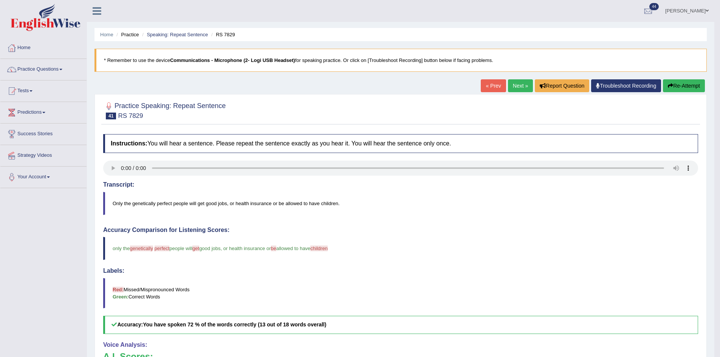
click at [521, 85] on link "Next »" at bounding box center [520, 85] width 25 height 13
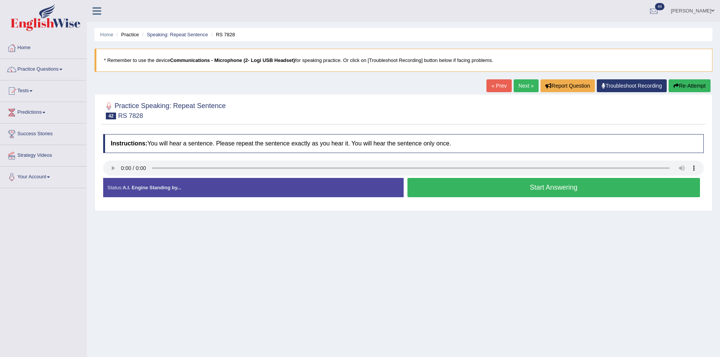
click at [454, 184] on button "Start Answering" at bounding box center [553, 187] width 293 height 19
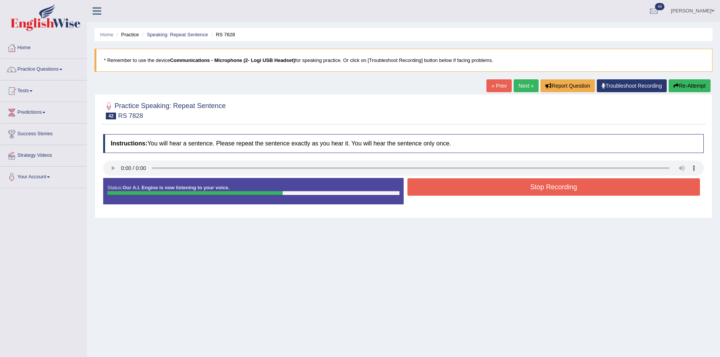
click at [526, 187] on button "Stop Recording" at bounding box center [553, 186] width 293 height 17
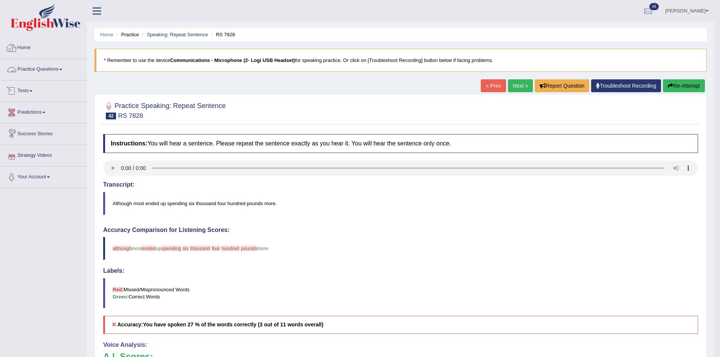
click at [35, 49] on link "Home" at bounding box center [43, 46] width 86 height 19
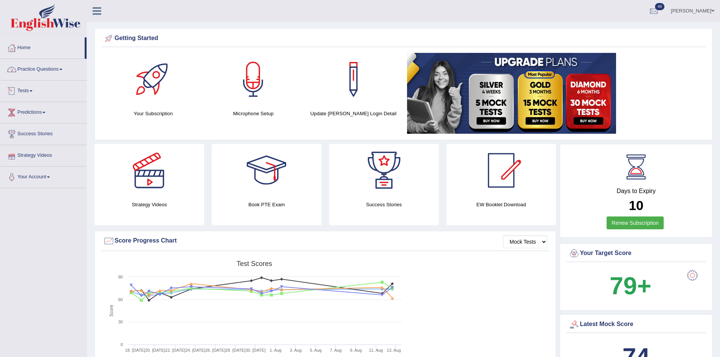
click at [45, 67] on link "Practice Questions" at bounding box center [43, 68] width 86 height 19
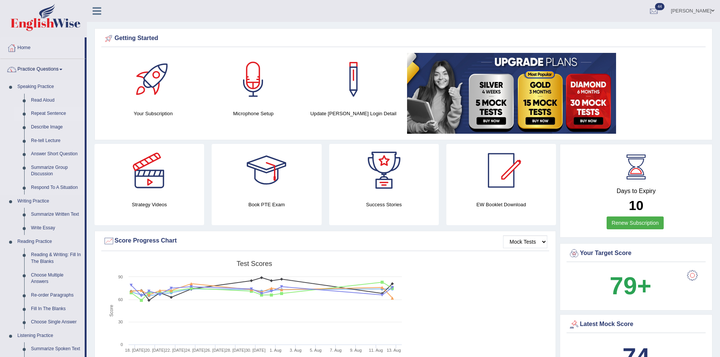
click at [45, 114] on link "Repeat Sentence" at bounding box center [56, 114] width 57 height 14
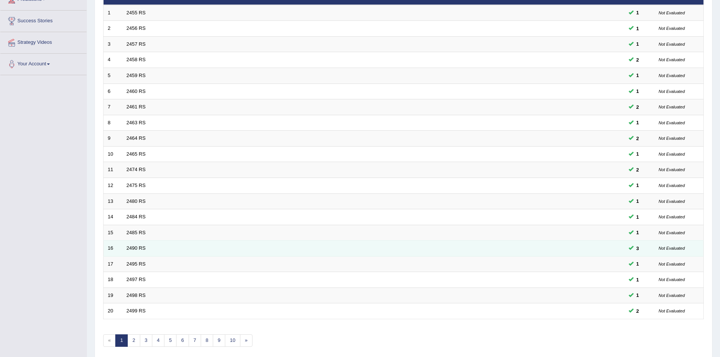
scroll to position [143, 0]
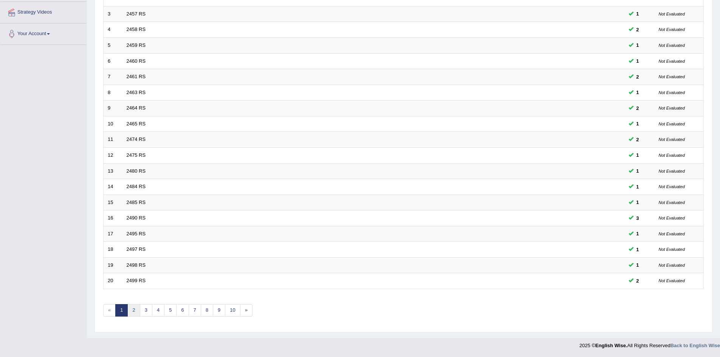
drag, startPoint x: 134, startPoint y: 306, endPoint x: 139, endPoint y: 305, distance: 5.4
click at [134, 306] on link "2" at bounding box center [133, 310] width 12 height 12
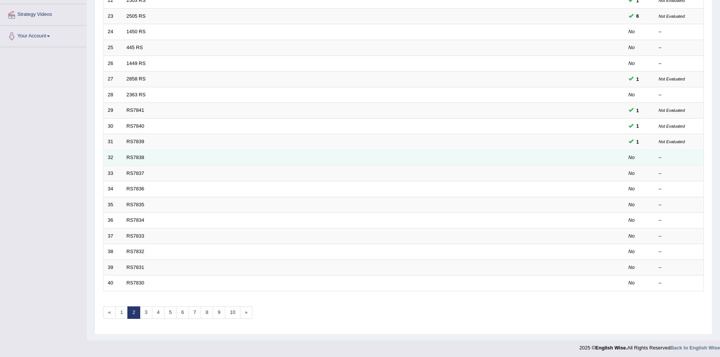
scroll to position [143, 0]
click at [138, 156] on link "RS7838" at bounding box center [136, 155] width 18 height 6
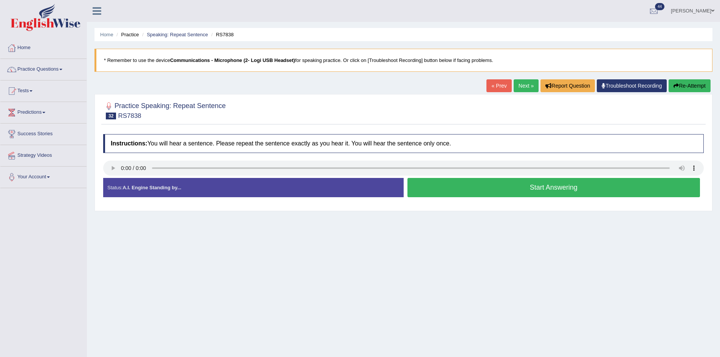
click at [518, 185] on button "Start Answering" at bounding box center [553, 187] width 293 height 19
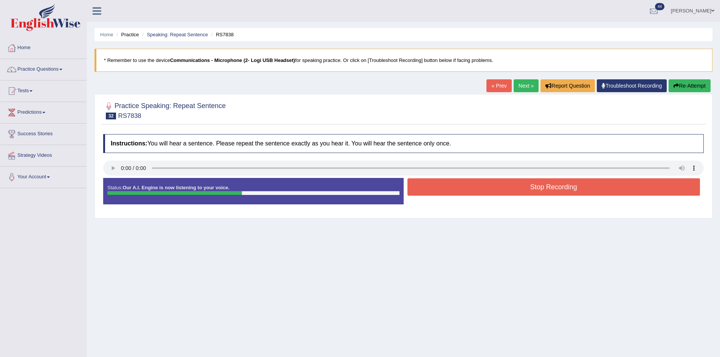
click at [486, 189] on button "Stop Recording" at bounding box center [553, 186] width 293 height 17
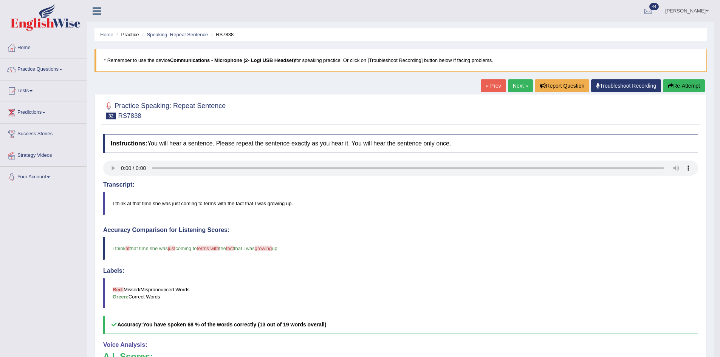
click at [514, 85] on link "Next »" at bounding box center [520, 85] width 25 height 13
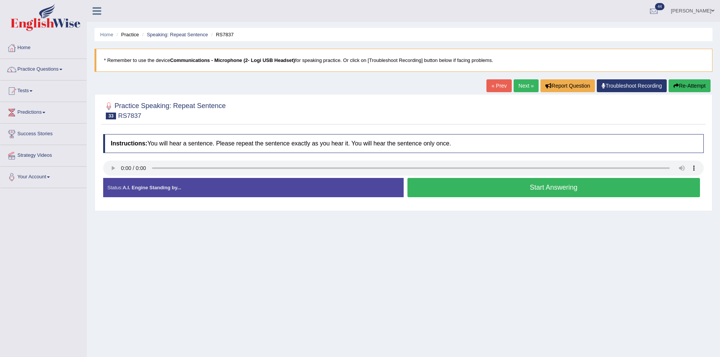
click at [470, 184] on button "Start Answering" at bounding box center [553, 187] width 293 height 19
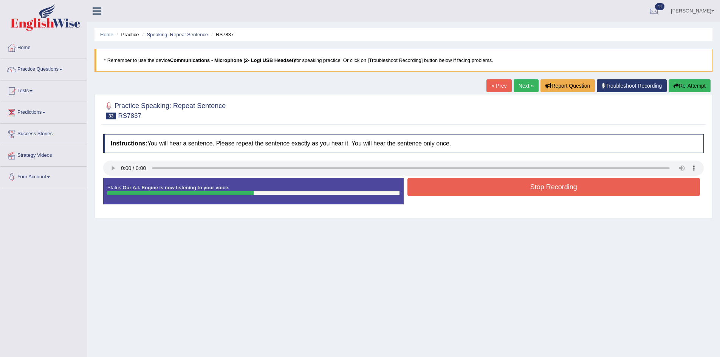
click at [528, 187] on button "Stop Recording" at bounding box center [553, 186] width 293 height 17
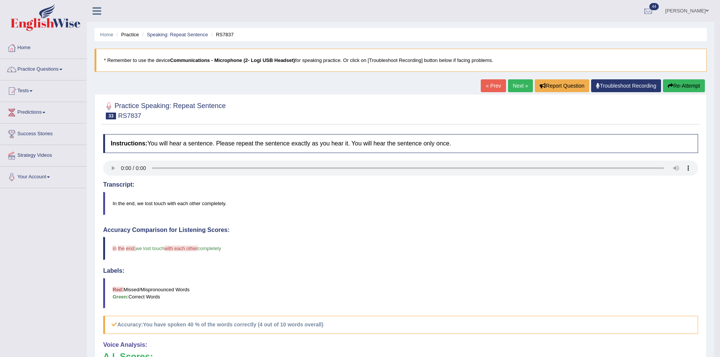
click at [688, 86] on button "Re-Attempt" at bounding box center [684, 85] width 42 height 13
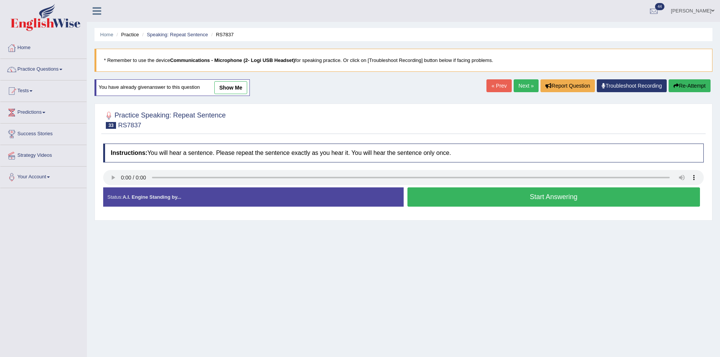
click at [470, 199] on button "Start Answering" at bounding box center [553, 196] width 293 height 19
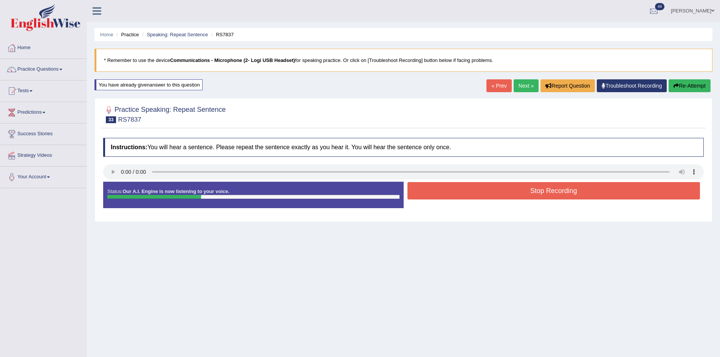
click at [686, 84] on button "Re-Attempt" at bounding box center [689, 85] width 42 height 13
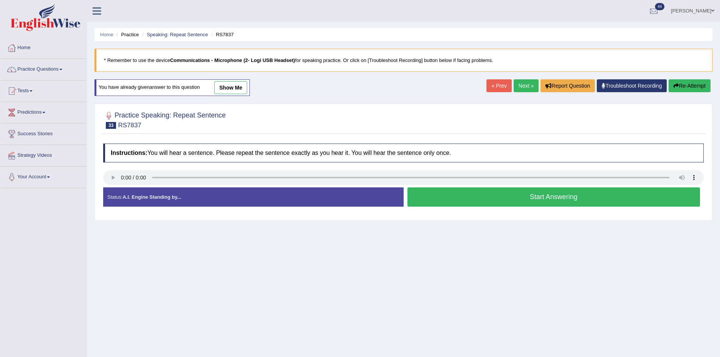
click at [470, 193] on button "Start Answering" at bounding box center [553, 196] width 293 height 19
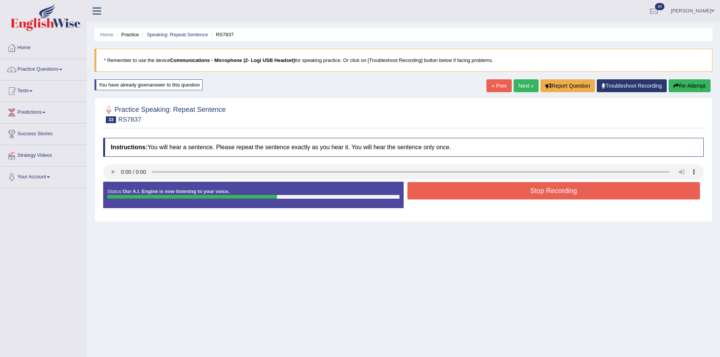
click at [607, 190] on button "Stop Recording" at bounding box center [553, 190] width 293 height 17
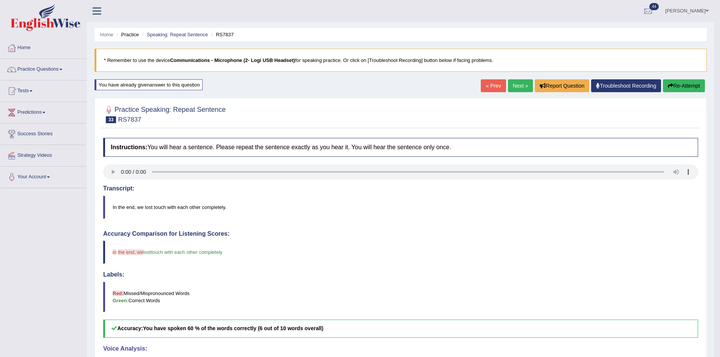
click at [688, 87] on button "Re-Attempt" at bounding box center [684, 85] width 42 height 13
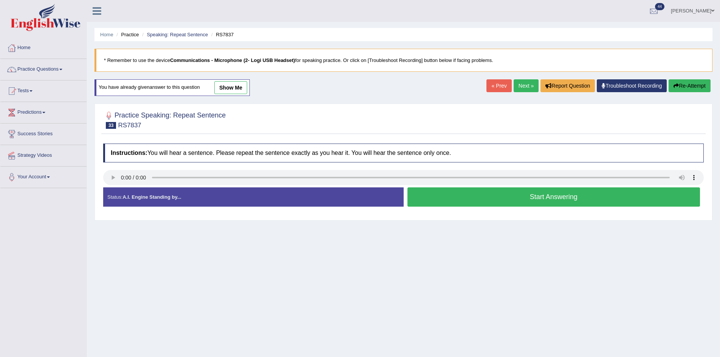
click at [513, 187] on button "Start Answering" at bounding box center [553, 196] width 293 height 19
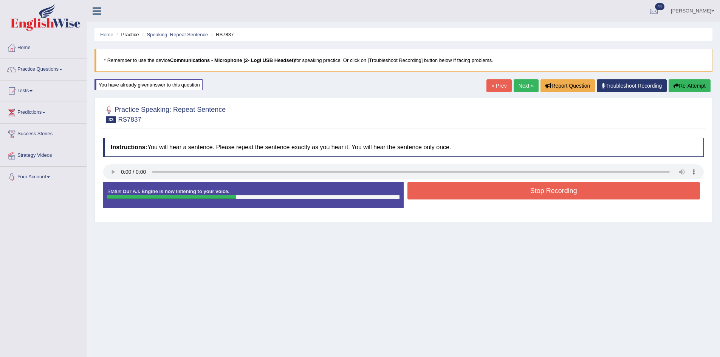
click at [571, 184] on button "Stop Recording" at bounding box center [553, 190] width 293 height 17
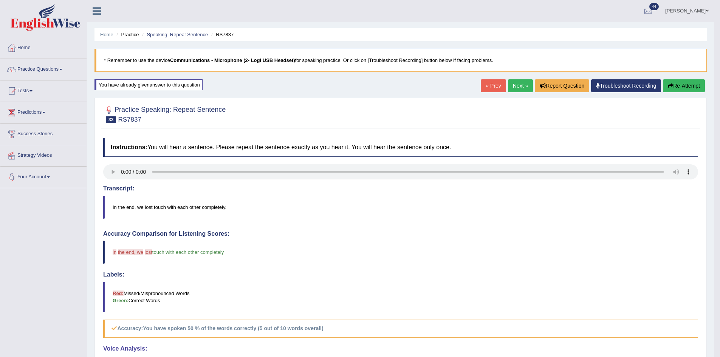
click at [522, 87] on link "Next »" at bounding box center [520, 85] width 25 height 13
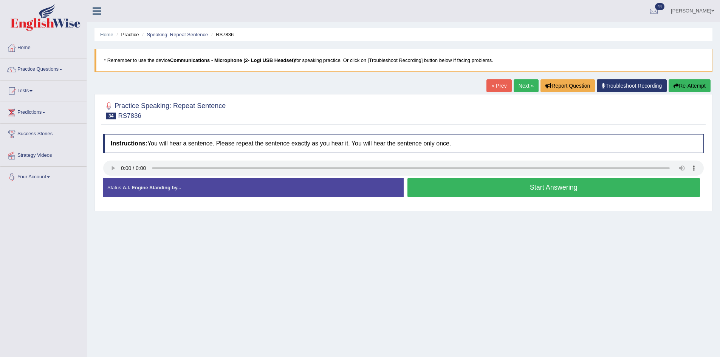
click at [536, 186] on button "Start Answering" at bounding box center [553, 187] width 293 height 19
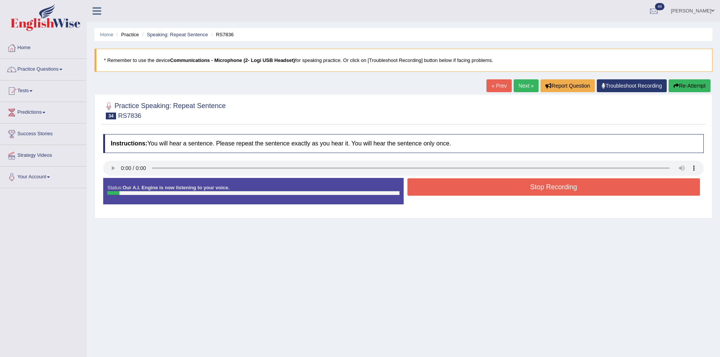
click at [536, 186] on button "Stop Recording" at bounding box center [553, 186] width 293 height 17
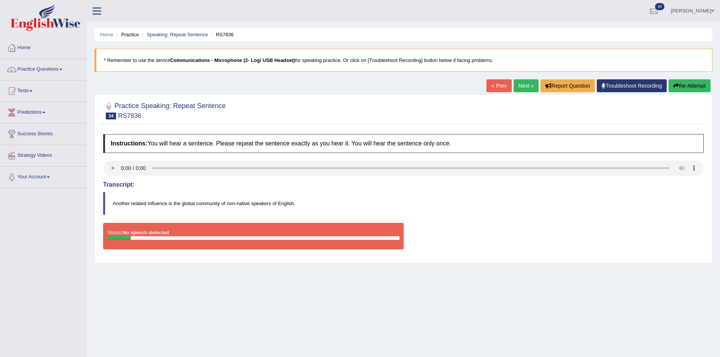
click at [675, 83] on button "Re-Attempt" at bounding box center [689, 85] width 42 height 13
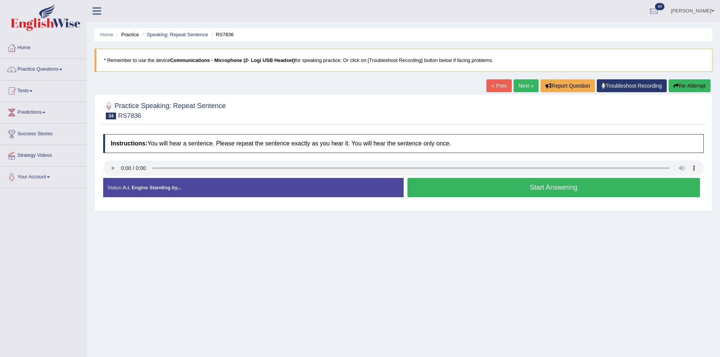
click at [525, 188] on button "Start Answering" at bounding box center [553, 187] width 293 height 19
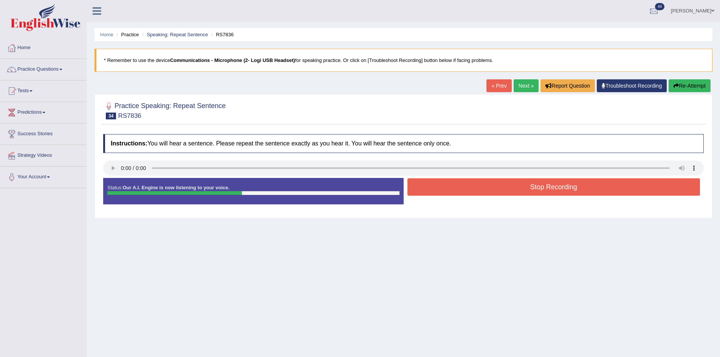
click at [559, 180] on button "Stop Recording" at bounding box center [553, 186] width 293 height 17
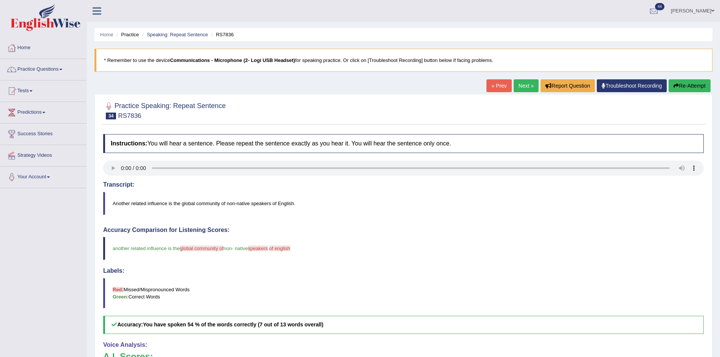
click at [692, 88] on button "Re-Attempt" at bounding box center [689, 85] width 42 height 13
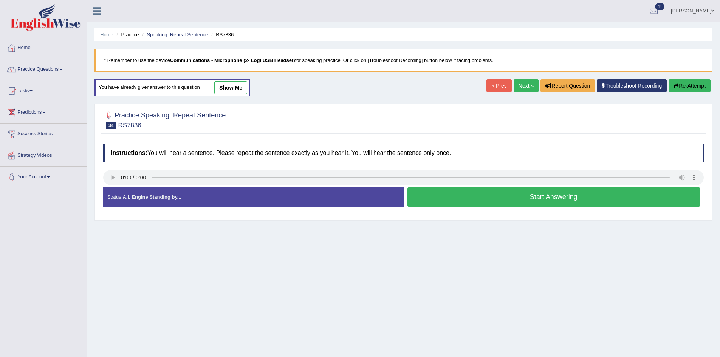
click at [516, 201] on button "Start Answering" at bounding box center [553, 196] width 293 height 19
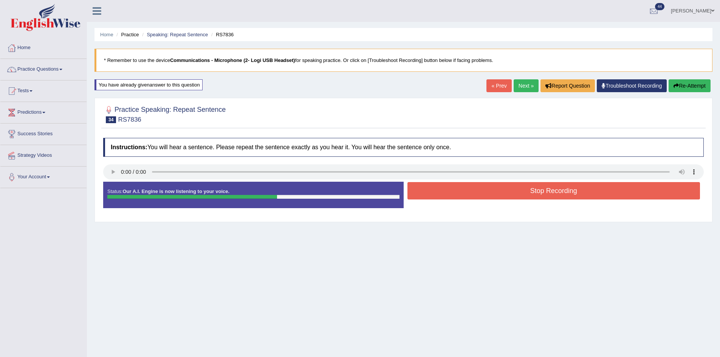
click at [547, 193] on button "Stop Recording" at bounding box center [553, 190] width 293 height 17
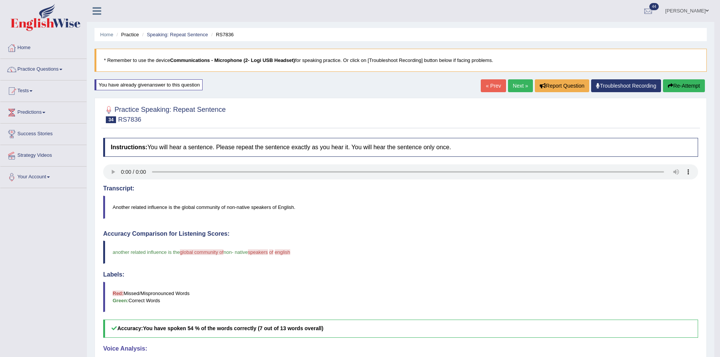
click at [520, 88] on link "Next »" at bounding box center [520, 85] width 25 height 13
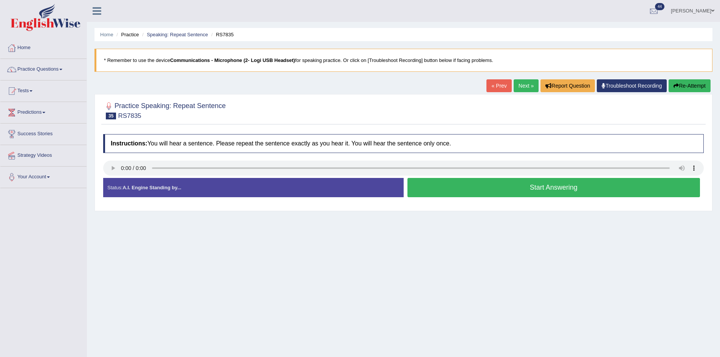
click at [519, 79] on div "Home Practice Speaking: Repeat Sentence RS7835 * Remember to use the device Com…" at bounding box center [403, 189] width 633 height 378
click at [525, 84] on link "Next »" at bounding box center [525, 85] width 25 height 13
click at [460, 189] on button "Start Answering" at bounding box center [553, 187] width 293 height 19
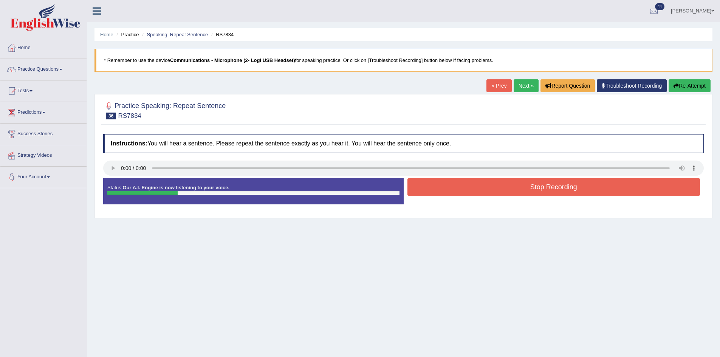
click at [460, 189] on button "Stop Recording" at bounding box center [553, 186] width 293 height 17
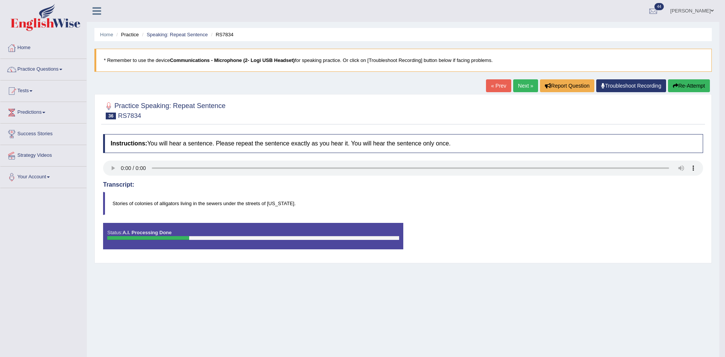
click at [526, 84] on div "Saving your answer..." at bounding box center [362, 178] width 725 height 357
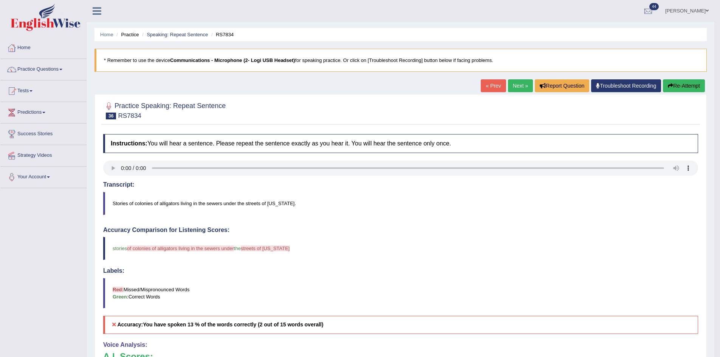
click at [518, 85] on link "Next »" at bounding box center [520, 85] width 25 height 13
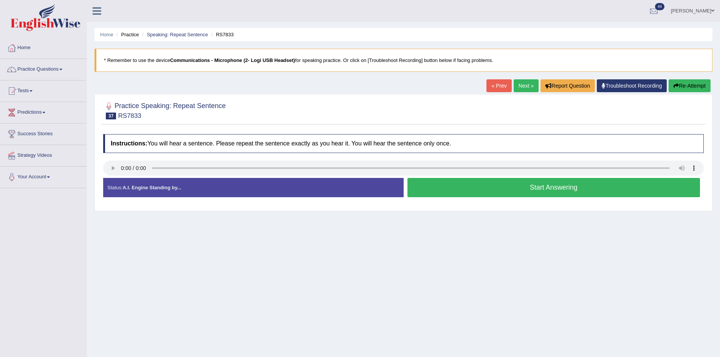
click at [449, 188] on button "Start Answering" at bounding box center [553, 187] width 293 height 19
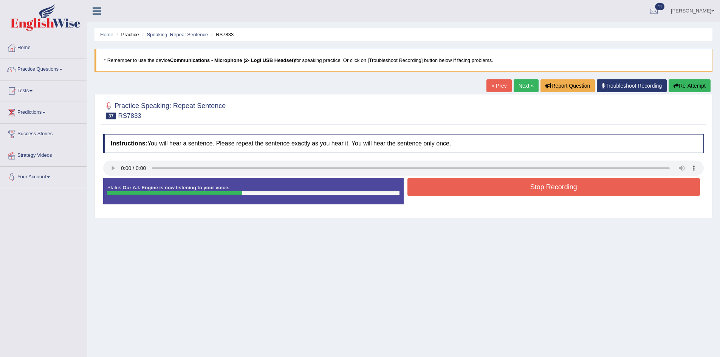
click at [486, 185] on button "Stop Recording" at bounding box center [553, 186] width 293 height 17
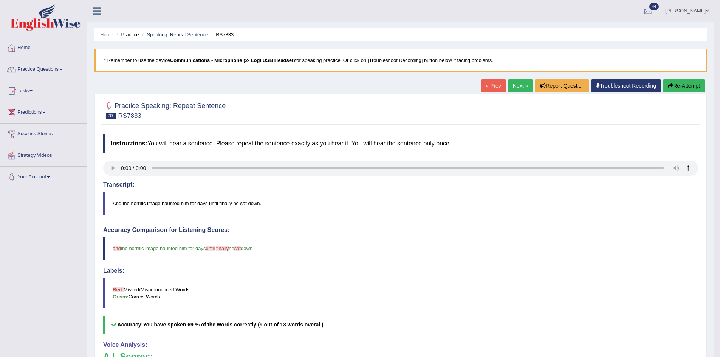
click at [516, 84] on link "Next »" at bounding box center [520, 85] width 25 height 13
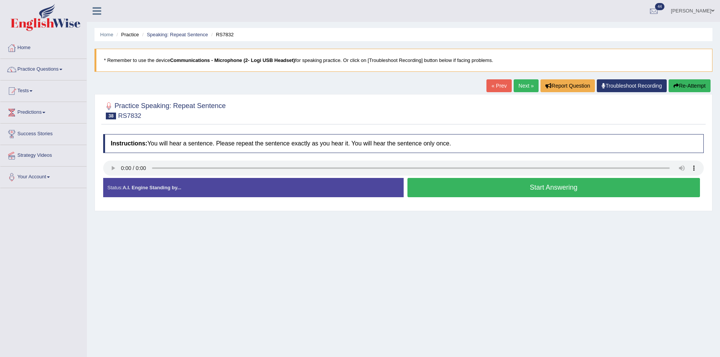
click at [489, 192] on button "Start Answering" at bounding box center [553, 187] width 293 height 19
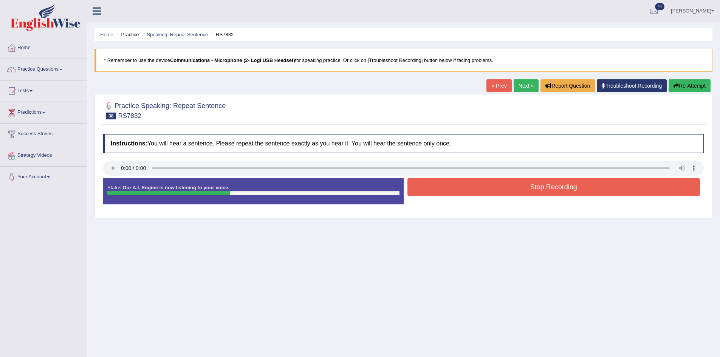
click at [492, 192] on button "Stop Recording" at bounding box center [553, 186] width 293 height 17
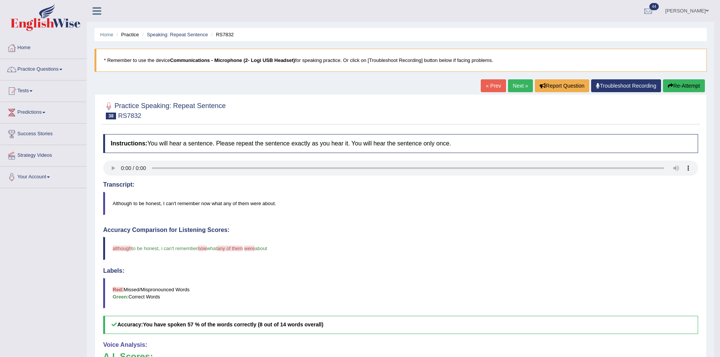
click at [516, 88] on link "Next »" at bounding box center [520, 85] width 25 height 13
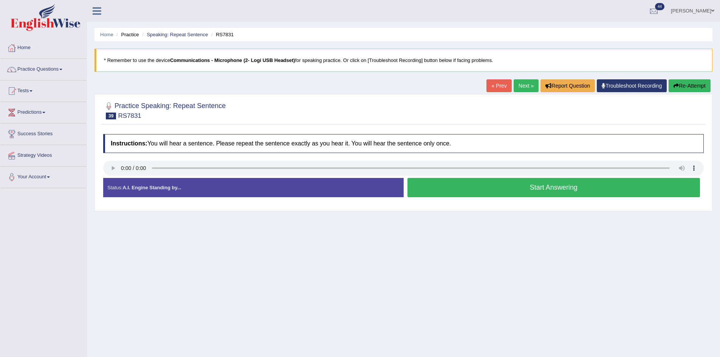
click at [470, 184] on button "Start Answering" at bounding box center [553, 187] width 293 height 19
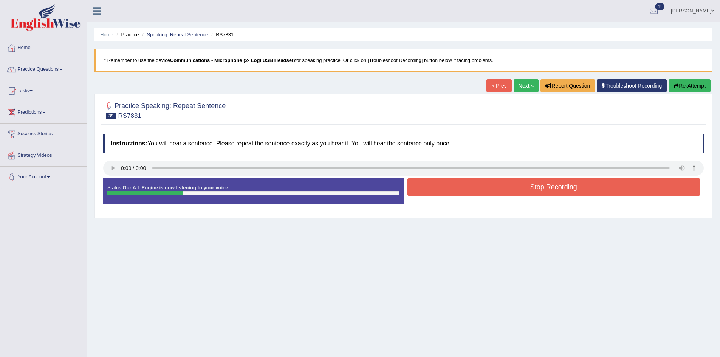
click at [470, 184] on button "Stop Recording" at bounding box center [553, 186] width 293 height 17
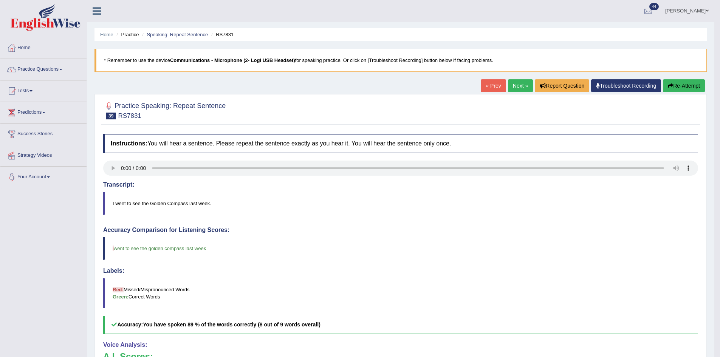
click at [516, 87] on link "Next »" at bounding box center [520, 85] width 25 height 13
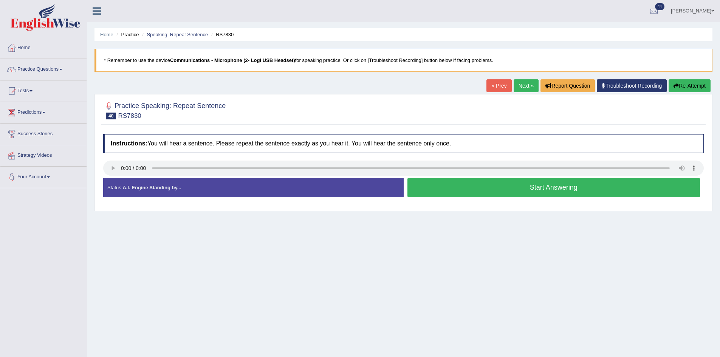
click at [487, 186] on button "Start Answering" at bounding box center [553, 187] width 293 height 19
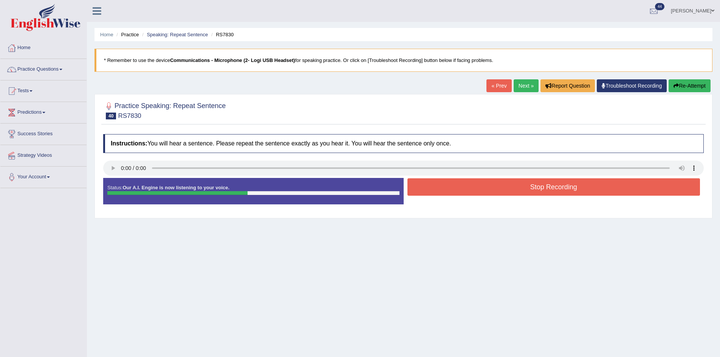
click at [529, 190] on button "Stop Recording" at bounding box center [553, 186] width 293 height 17
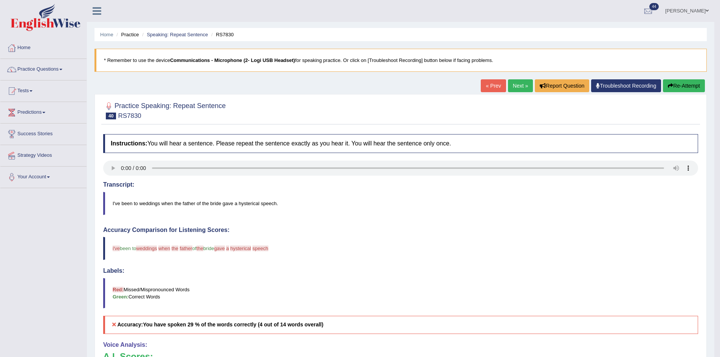
click at [509, 90] on link "Next »" at bounding box center [520, 85] width 25 height 13
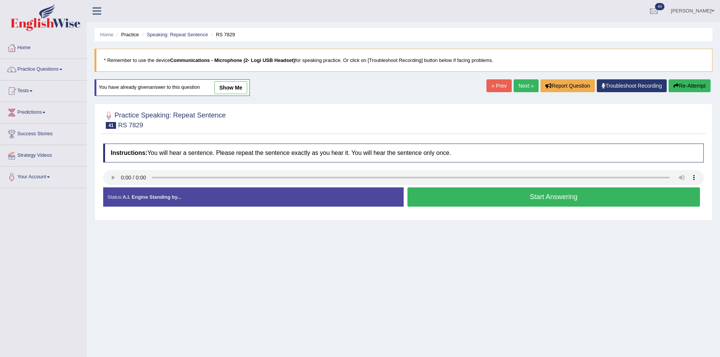
click at [487, 201] on button "Start Answering" at bounding box center [553, 196] width 293 height 19
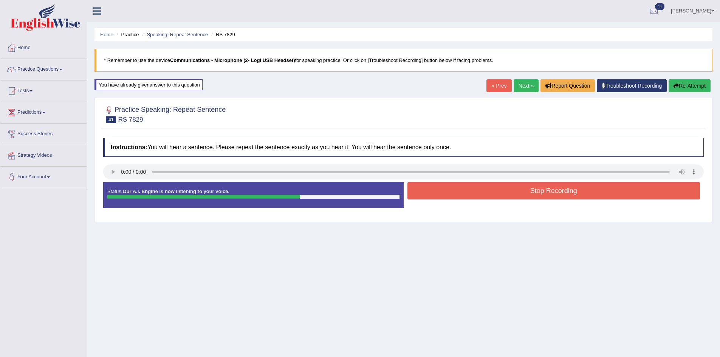
click at [518, 196] on button "Stop Recording" at bounding box center [553, 190] width 293 height 17
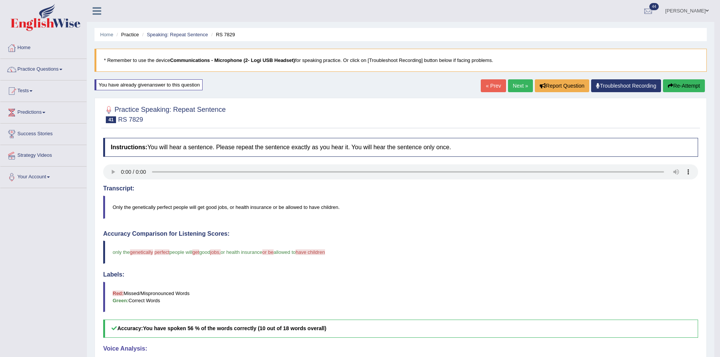
click at [516, 89] on link "Next »" at bounding box center [520, 85] width 25 height 13
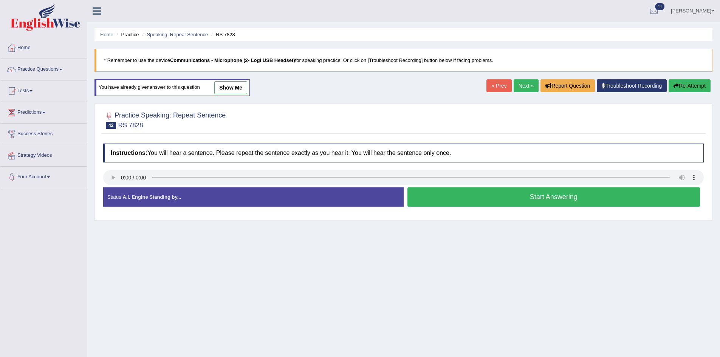
click at [457, 199] on button "Start Answering" at bounding box center [553, 196] width 293 height 19
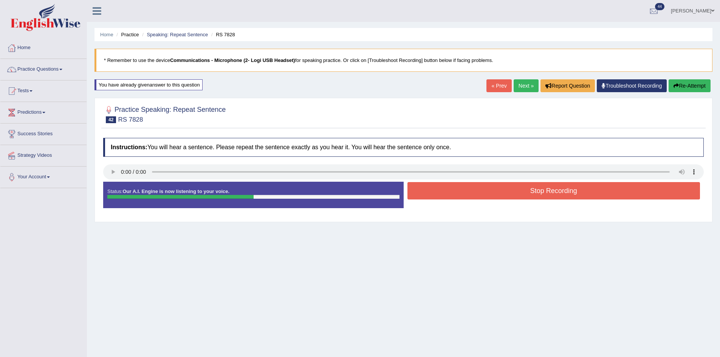
click at [494, 191] on button "Stop Recording" at bounding box center [553, 190] width 293 height 17
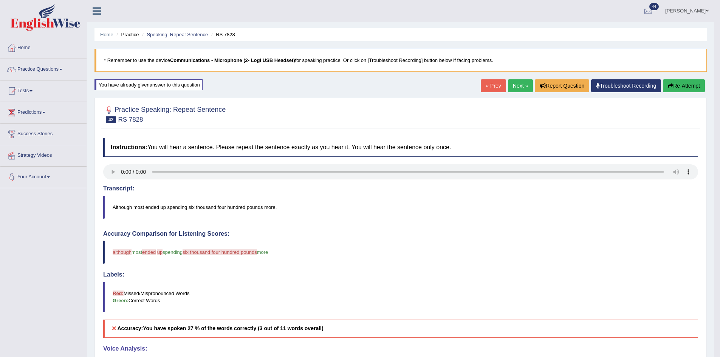
click at [521, 91] on link "Next »" at bounding box center [520, 85] width 25 height 13
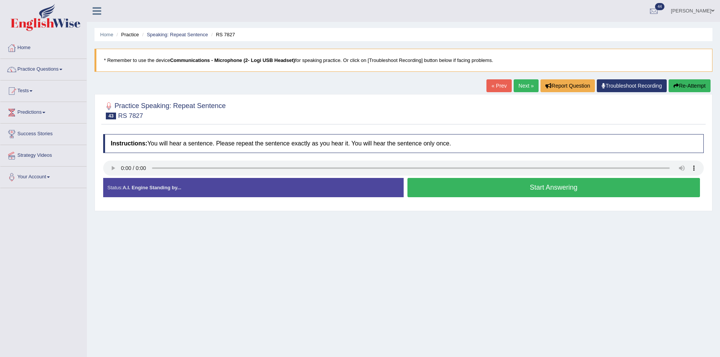
click at [489, 195] on button "Start Answering" at bounding box center [553, 187] width 293 height 19
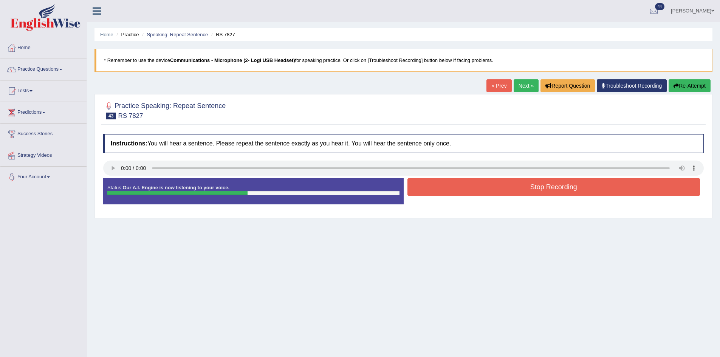
click at [536, 184] on button "Stop Recording" at bounding box center [553, 186] width 293 height 17
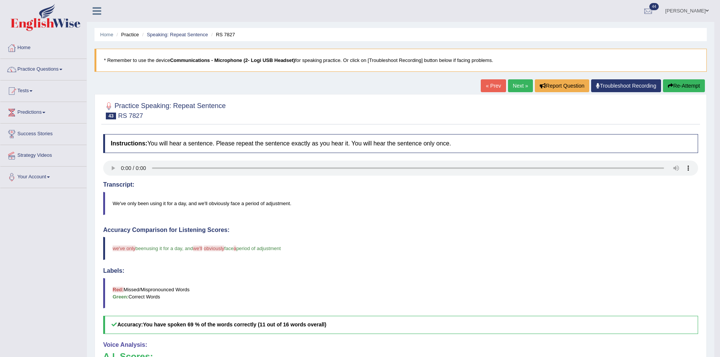
click at [521, 82] on link "Next »" at bounding box center [520, 85] width 25 height 13
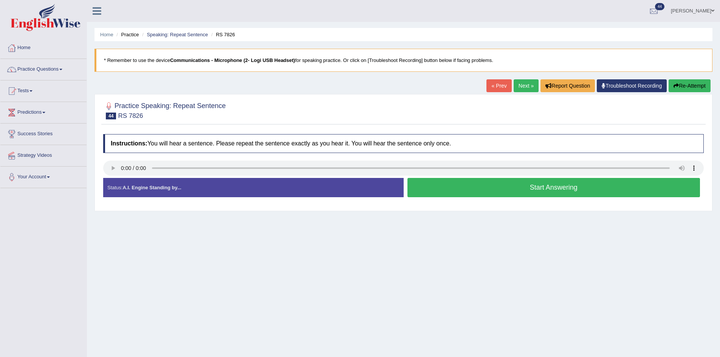
click at [517, 182] on button "Start Answering" at bounding box center [553, 187] width 293 height 19
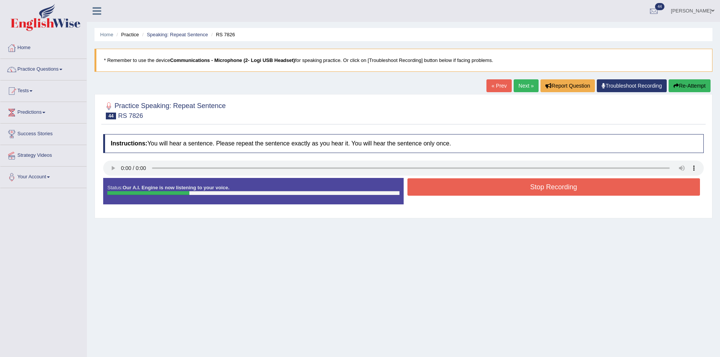
click at [519, 187] on button "Stop Recording" at bounding box center [553, 186] width 293 height 17
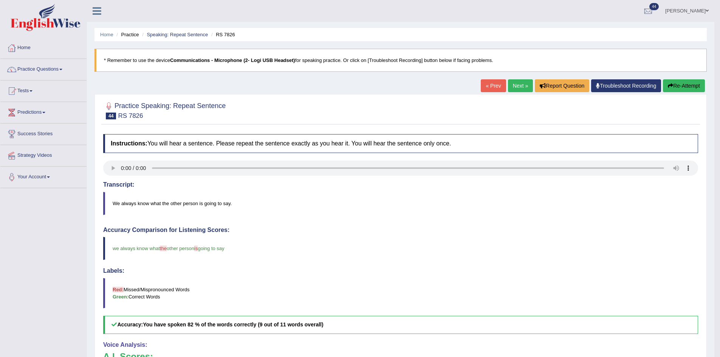
click at [513, 85] on link "Next »" at bounding box center [520, 85] width 25 height 13
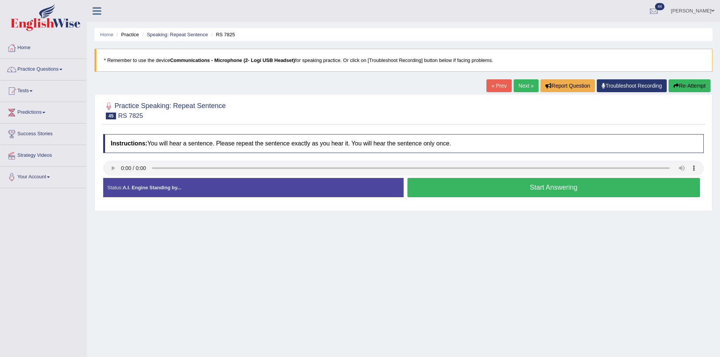
click at [490, 192] on button "Start Answering" at bounding box center [553, 187] width 293 height 19
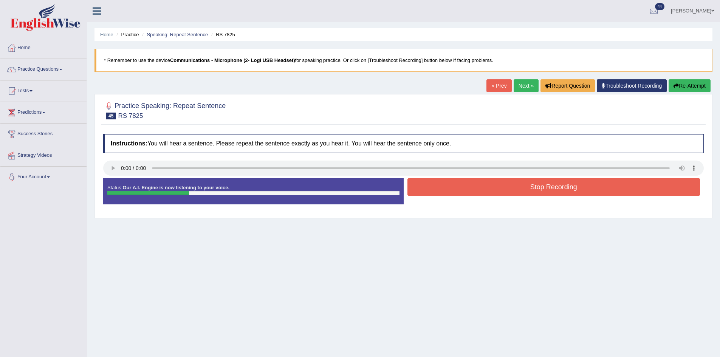
click at [491, 191] on button "Stop Recording" at bounding box center [553, 186] width 293 height 17
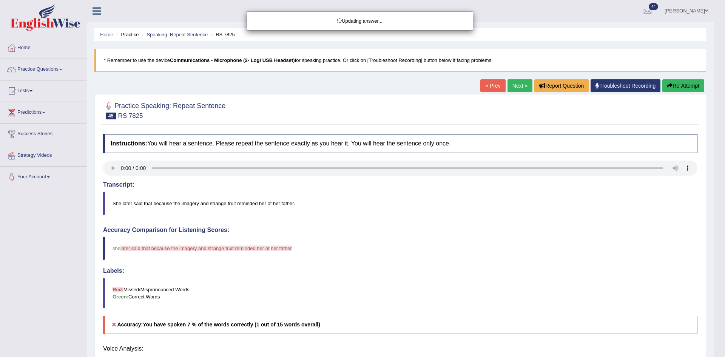
click at [115, 164] on body "Toggle navigation Home Practice Questions Speaking Practice Read Aloud Repeat S…" at bounding box center [362, 178] width 725 height 357
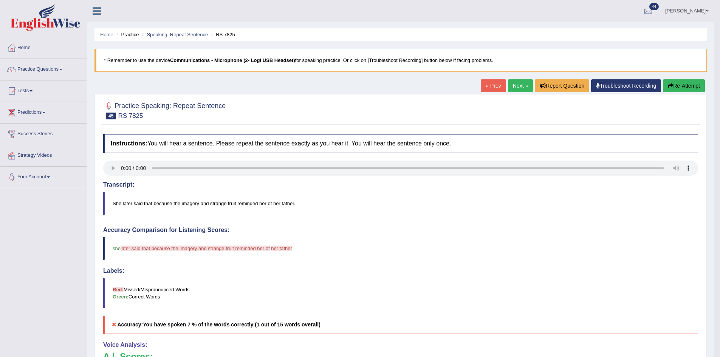
click at [521, 83] on link "Next »" at bounding box center [520, 85] width 25 height 13
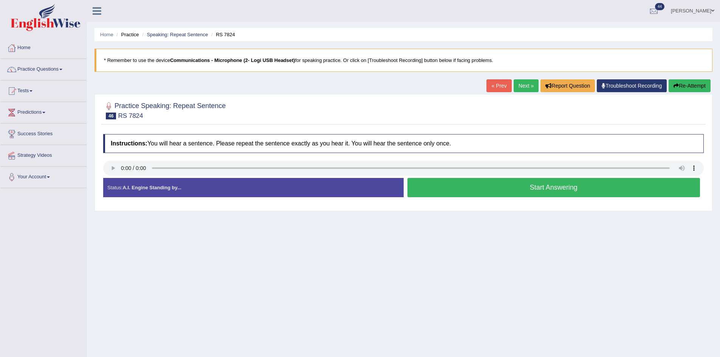
click at [468, 193] on button "Start Answering" at bounding box center [553, 187] width 293 height 19
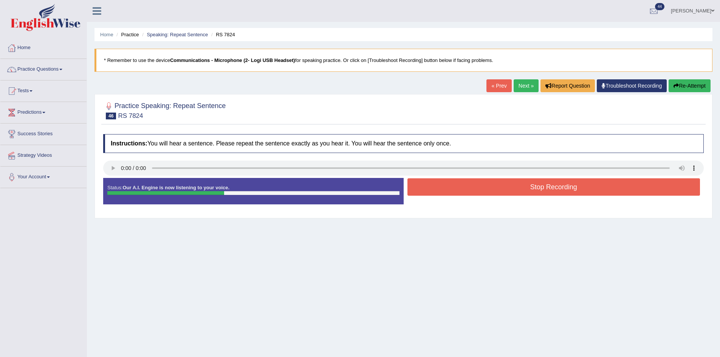
click at [500, 196] on div "Stop Recording" at bounding box center [553, 187] width 300 height 19
click at [501, 192] on button "Stop Recording" at bounding box center [553, 186] width 293 height 17
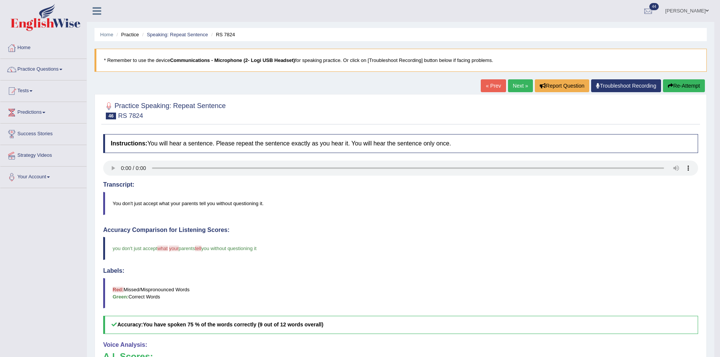
click at [511, 84] on link "Next »" at bounding box center [520, 85] width 25 height 13
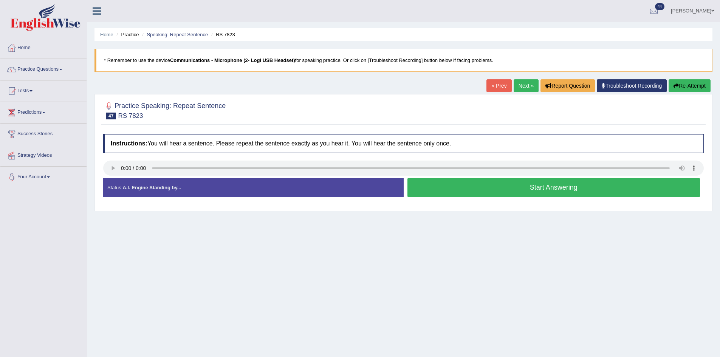
click at [523, 184] on button "Start Answering" at bounding box center [553, 187] width 293 height 19
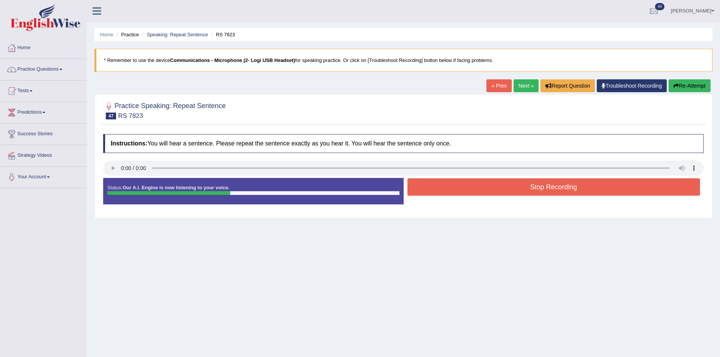
click at [529, 187] on button "Stop Recording" at bounding box center [553, 186] width 293 height 17
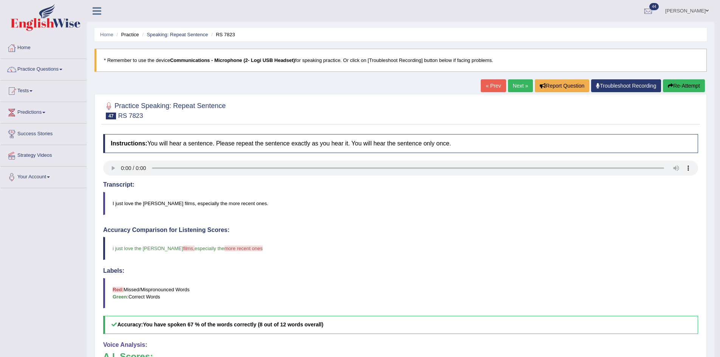
click at [680, 87] on button "Re-Attempt" at bounding box center [684, 85] width 42 height 13
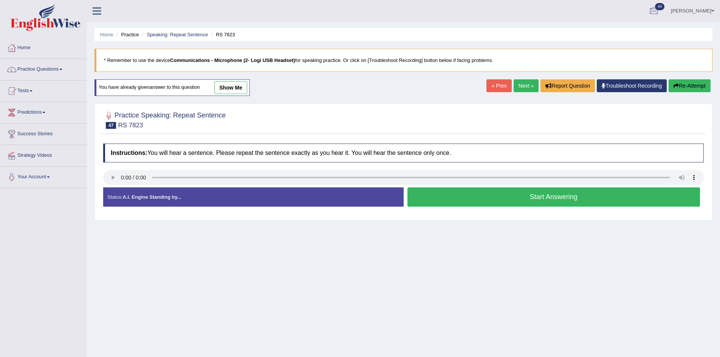
click at [697, 8] on link "[PERSON_NAME]" at bounding box center [692, 10] width 55 height 20
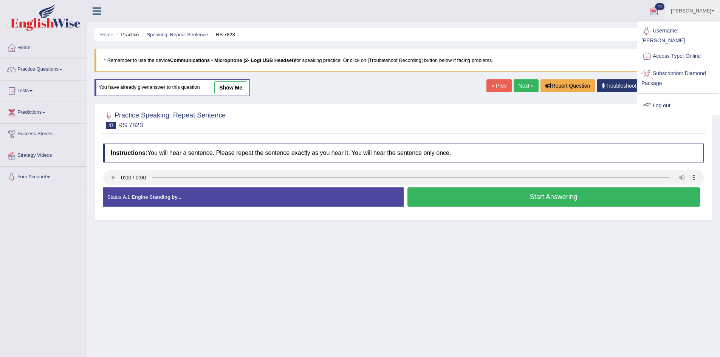
click at [663, 97] on link "Log out" at bounding box center [678, 105] width 82 height 17
